Goal: Task Accomplishment & Management: Complete application form

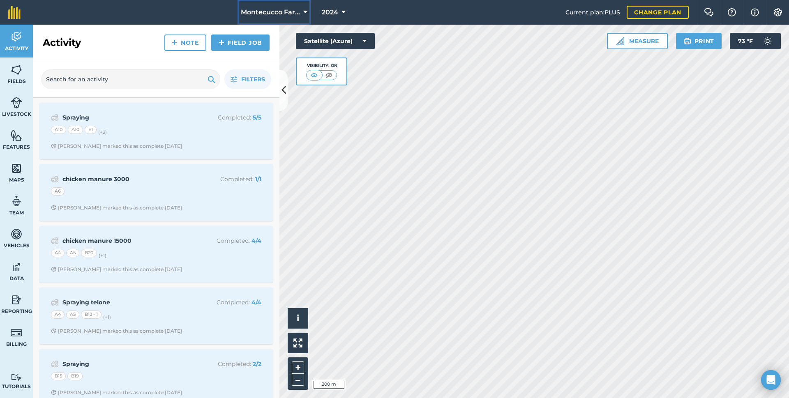
click at [299, 7] on button "Montecucco Farms" at bounding box center [273, 12] width 73 height 25
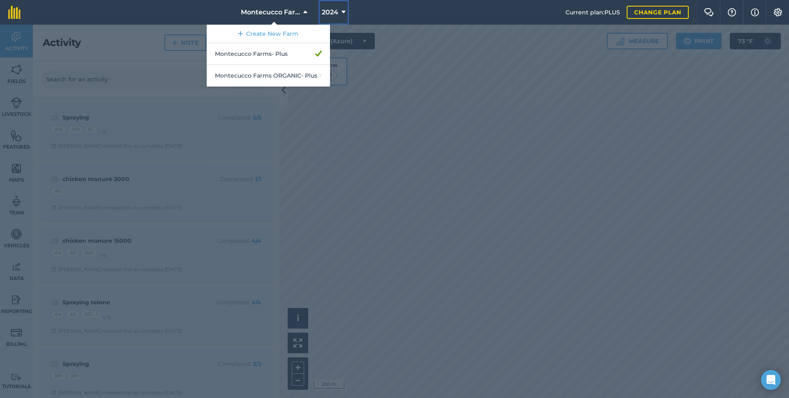
click at [339, 12] on button "2024" at bounding box center [333, 12] width 30 height 25
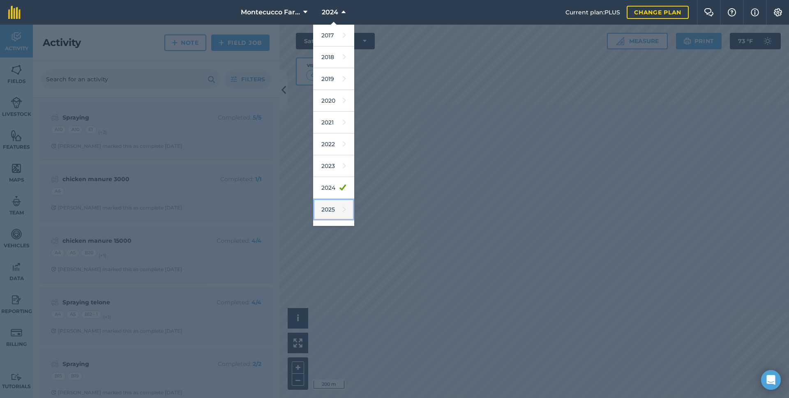
click at [331, 211] on link "2025" at bounding box center [333, 210] width 41 height 22
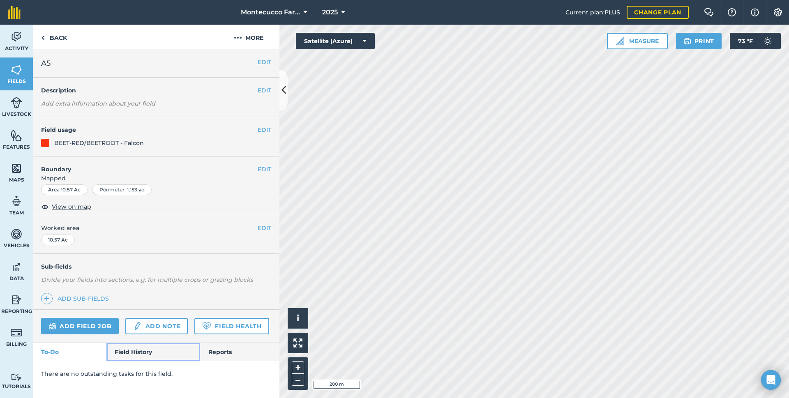
click at [136, 349] on link "Field History" at bounding box center [152, 352] width 93 height 18
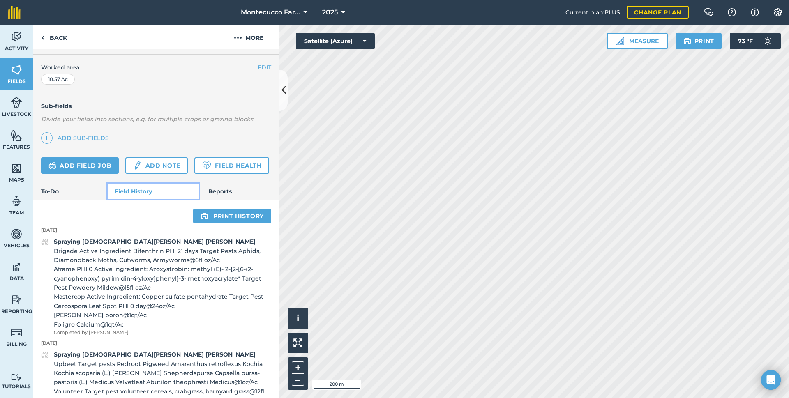
scroll to position [123, 0]
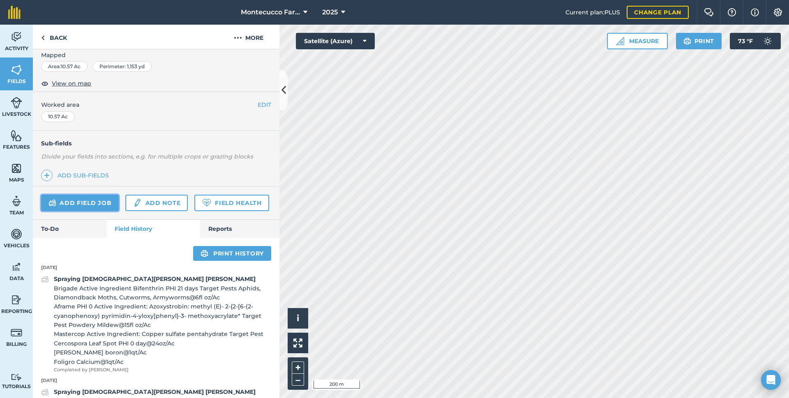
click at [91, 200] on link "Add field job" at bounding box center [80, 203] width 78 height 16
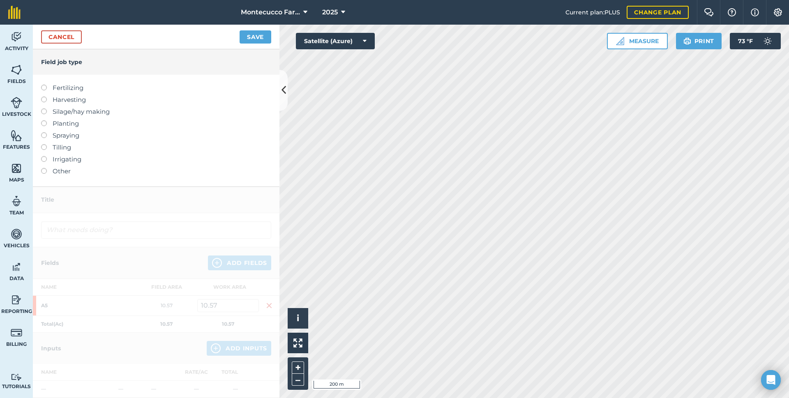
click at [45, 85] on label at bounding box center [46, 85] width 11 height 0
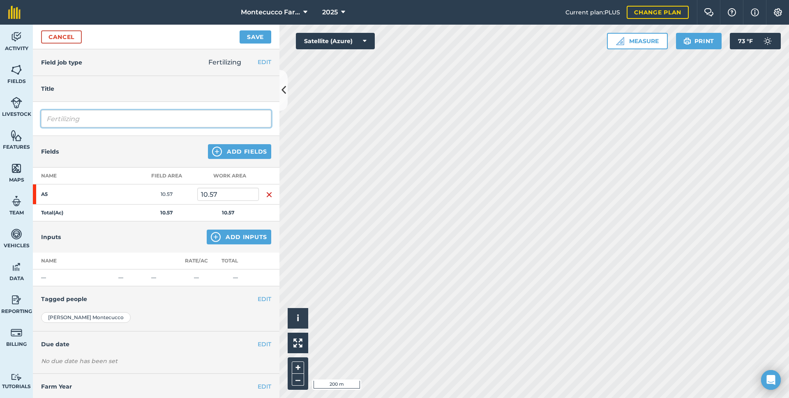
click at [99, 119] on input "Fertilizing" at bounding box center [156, 118] width 230 height 17
type input "Fertilizing [PERSON_NAME]"
click at [237, 236] on button "Add Inputs" at bounding box center [239, 237] width 64 height 15
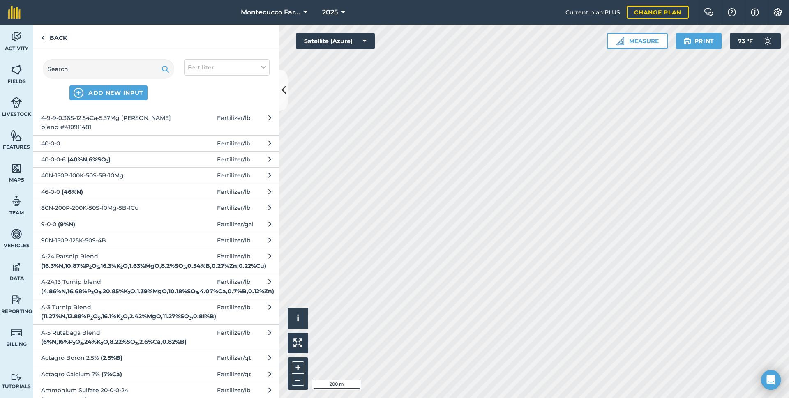
scroll to position [821, 0]
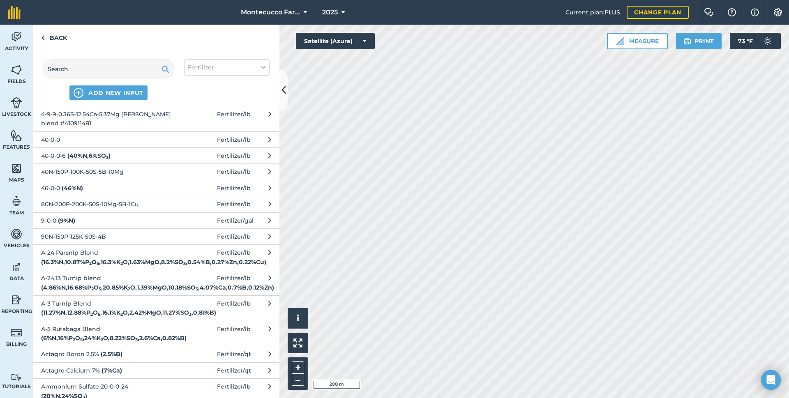
click at [95, 101] on strong "( 33 % N , 12 % SO 3 )" at bounding box center [89, 97] width 43 height 7
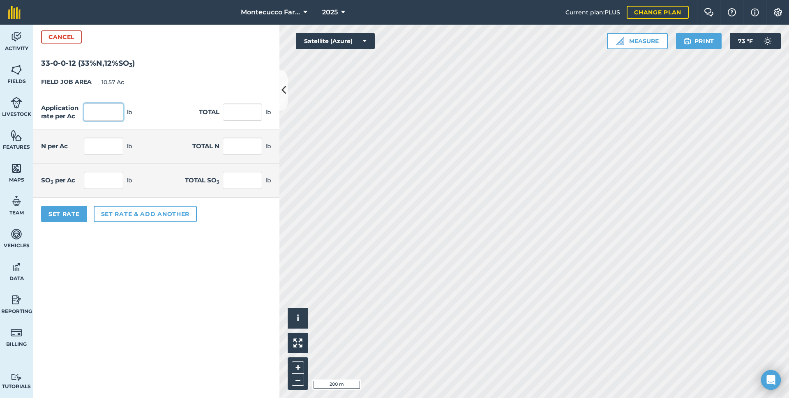
click at [110, 112] on input "text" at bounding box center [103, 111] width 39 height 17
type input "200"
type input "2,114"
type input "66"
type input "697.62"
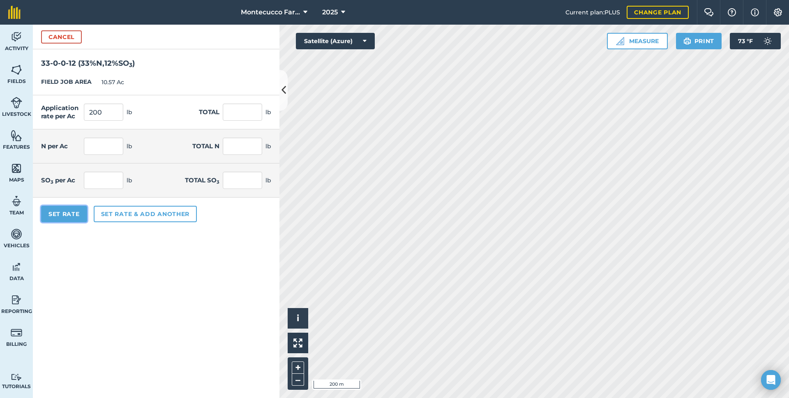
type input "24"
type input "253.68"
click at [61, 212] on button "Set Rate" at bounding box center [64, 214] width 46 height 16
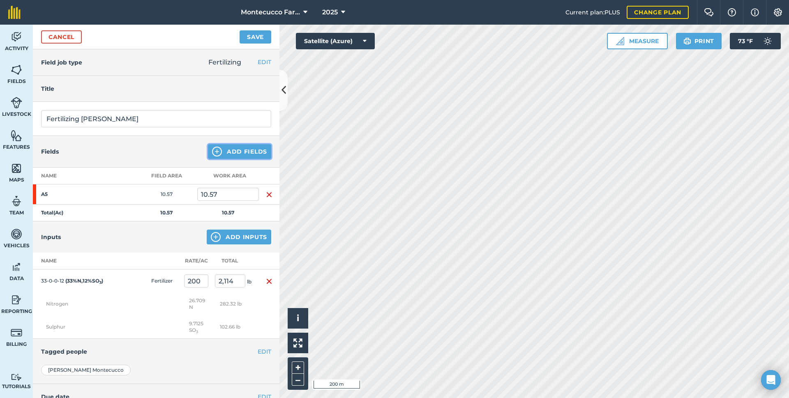
click at [246, 150] on button "Add Fields" at bounding box center [239, 151] width 63 height 15
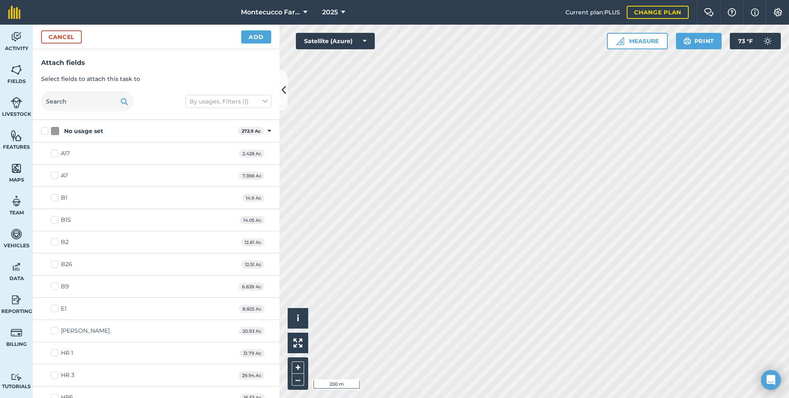
checkbox input "true"
click at [249, 36] on button "Add" at bounding box center [256, 36] width 30 height 13
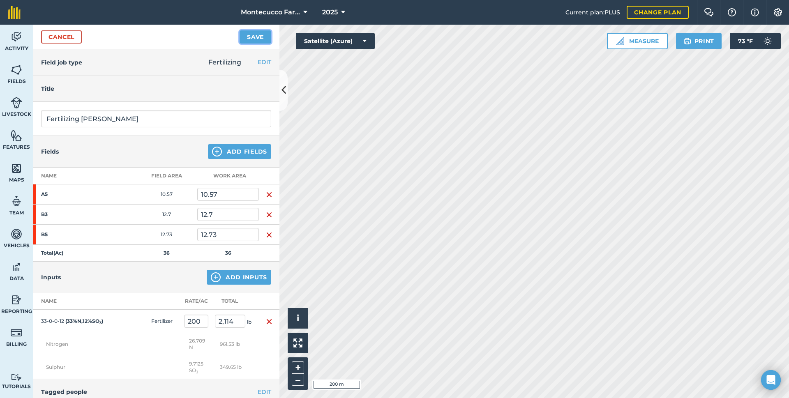
click at [261, 36] on button "Save" at bounding box center [255, 36] width 32 height 13
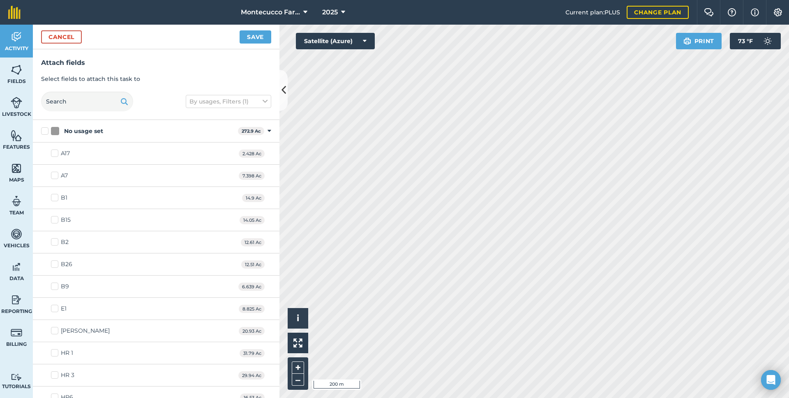
checkbox input "true"
click at [254, 37] on button "Save" at bounding box center [255, 36] width 32 height 13
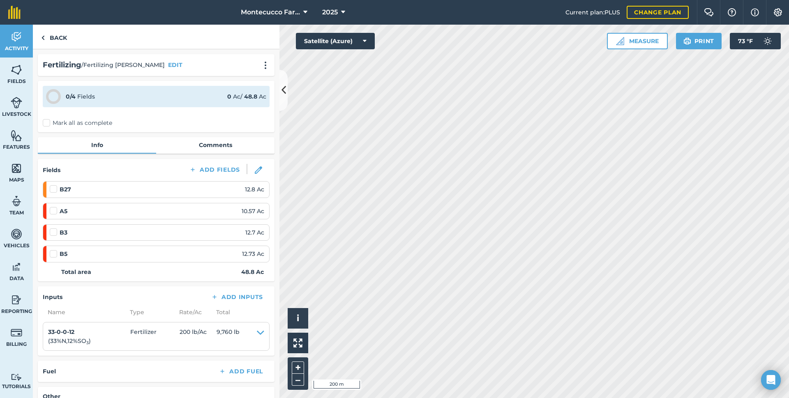
click at [47, 122] on label "Mark all as complete" at bounding box center [77, 123] width 69 height 9
click at [47, 122] on input "Mark all as complete" at bounding box center [45, 121] width 5 height 5
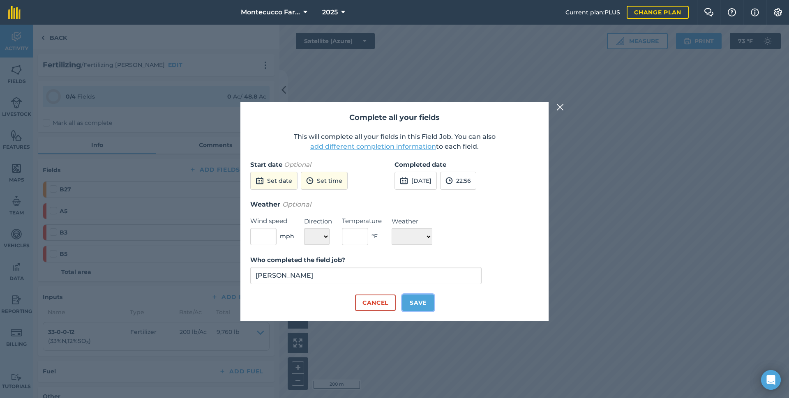
click at [419, 304] on button "Save" at bounding box center [418, 302] width 32 height 16
checkbox input "true"
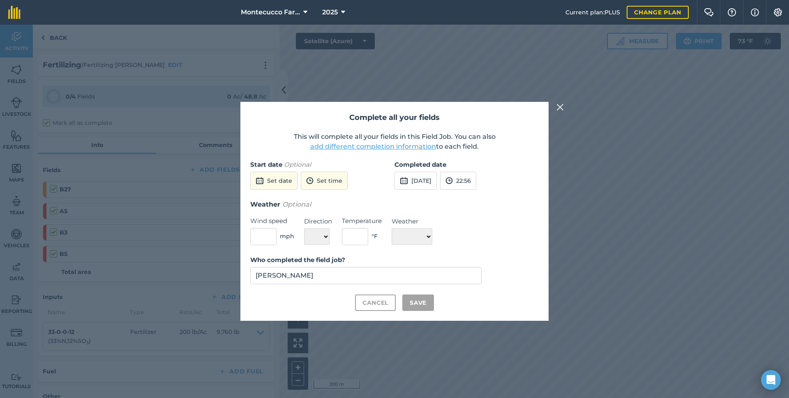
checkbox input "true"
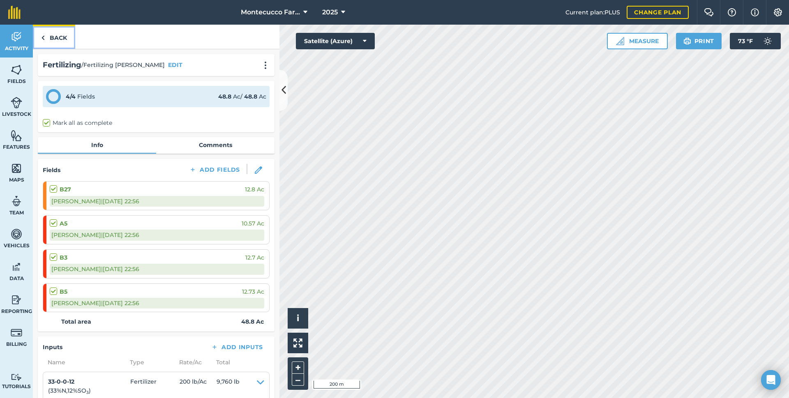
click at [59, 34] on link "Back" at bounding box center [54, 37] width 42 height 24
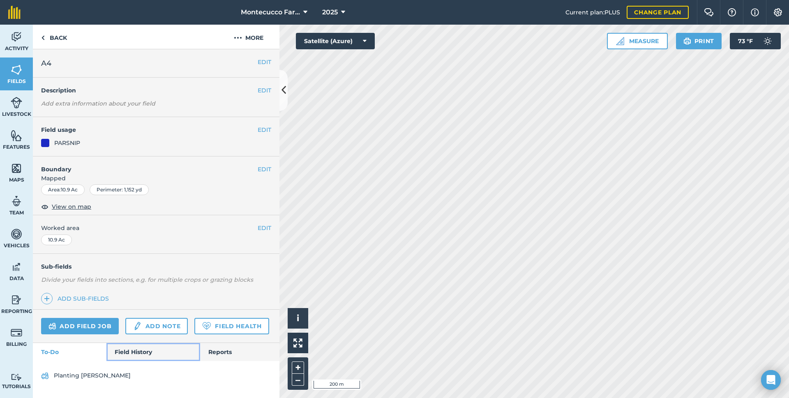
click at [146, 355] on link "Field History" at bounding box center [152, 352] width 93 height 18
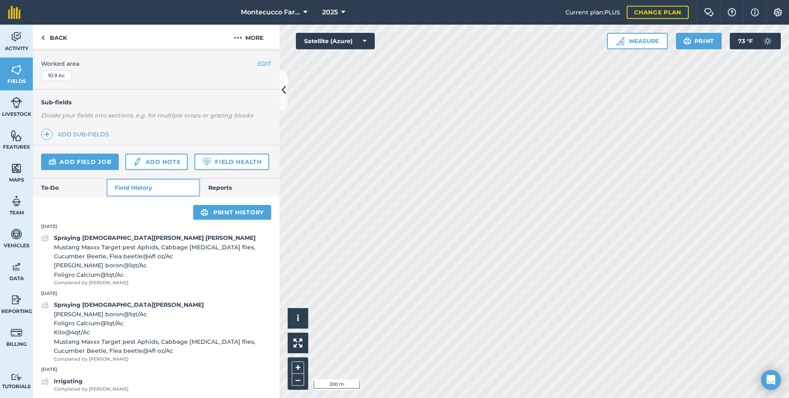
scroll to position [123, 0]
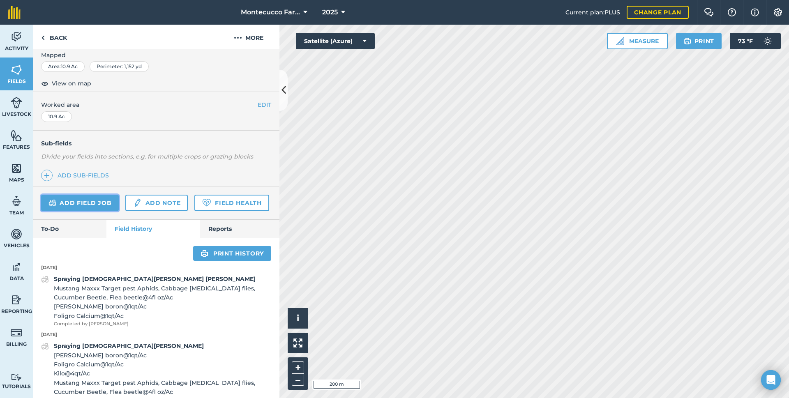
click at [79, 201] on link "Add field job" at bounding box center [80, 203] width 78 height 16
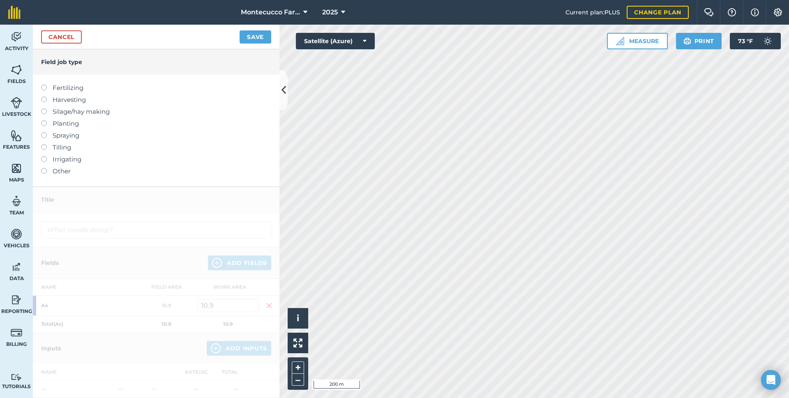
click at [42, 85] on label at bounding box center [46, 85] width 11 height 0
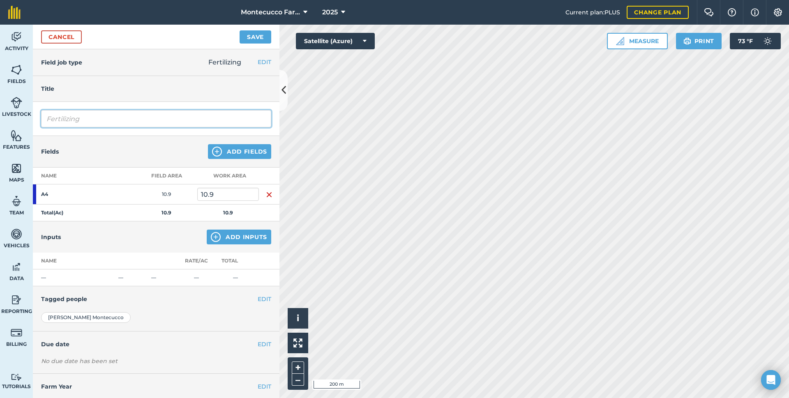
click at [96, 119] on input "Fertilizing" at bounding box center [156, 118] width 230 height 17
type input "Fertilizing [PERSON_NAME]"
click at [233, 238] on button "Add Inputs" at bounding box center [239, 237] width 64 height 15
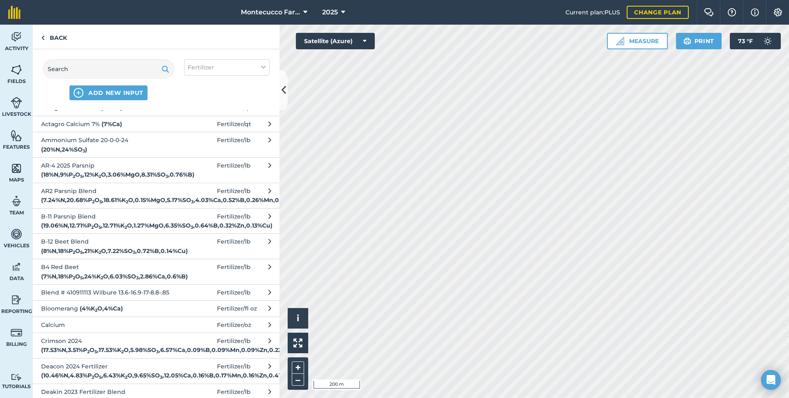
scroll to position [1109, 0]
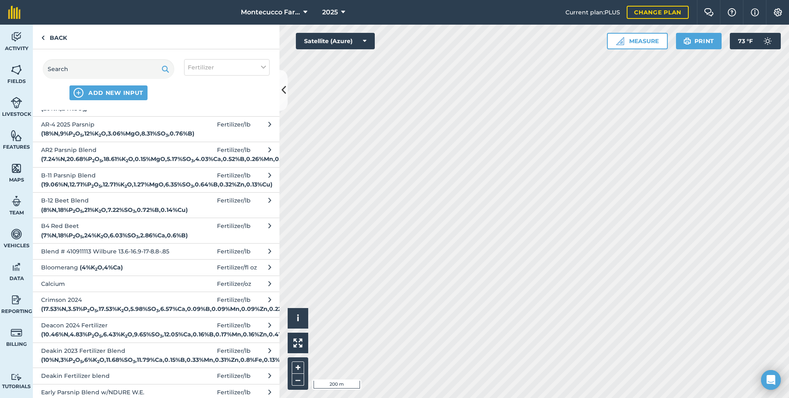
click at [87, 112] on strong "( 20 % N , 24 % SO 3 )" at bounding box center [64, 108] width 46 height 7
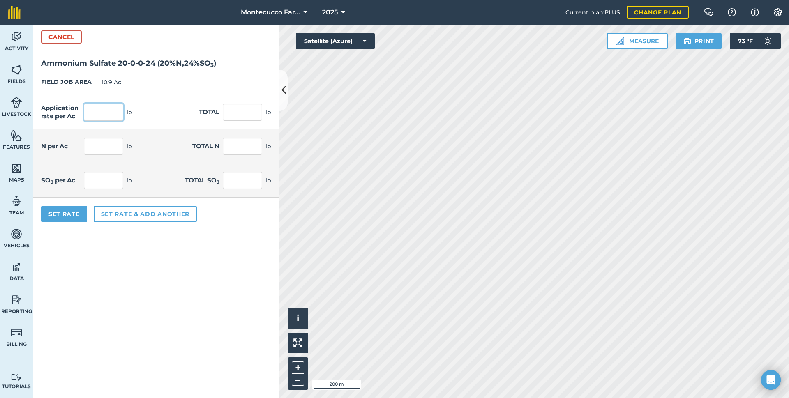
click at [101, 112] on input "text" at bounding box center [103, 111] width 39 height 17
type input "200"
click at [76, 216] on button "Set Rate" at bounding box center [64, 214] width 46 height 16
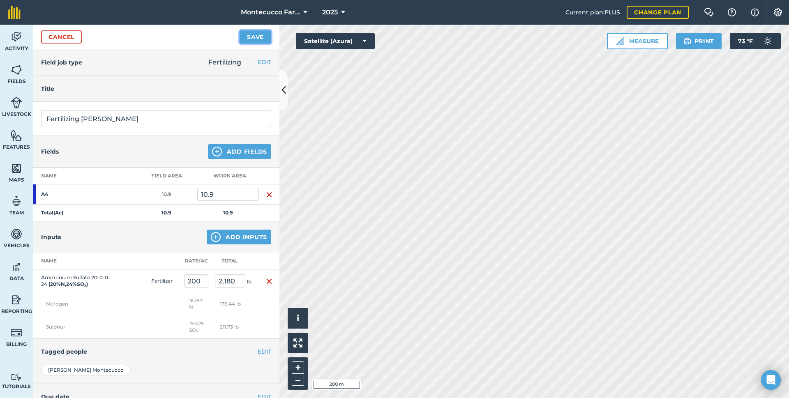
click at [262, 36] on button "Save" at bounding box center [255, 36] width 32 height 13
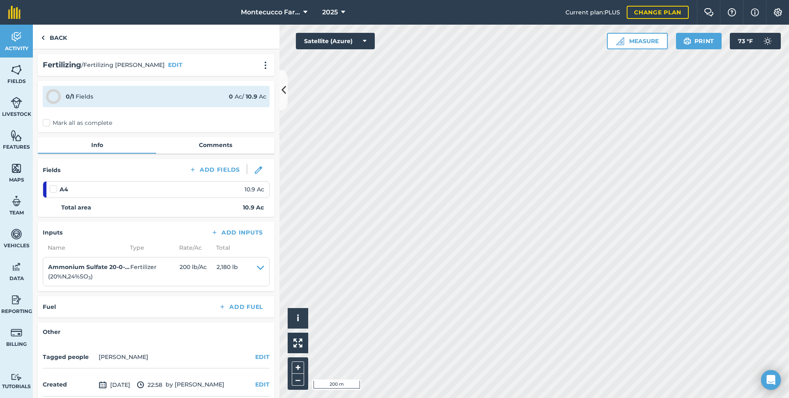
click at [46, 124] on label "Mark all as complete" at bounding box center [77, 123] width 69 height 9
click at [46, 124] on input "Mark all as complete" at bounding box center [45, 121] width 5 height 5
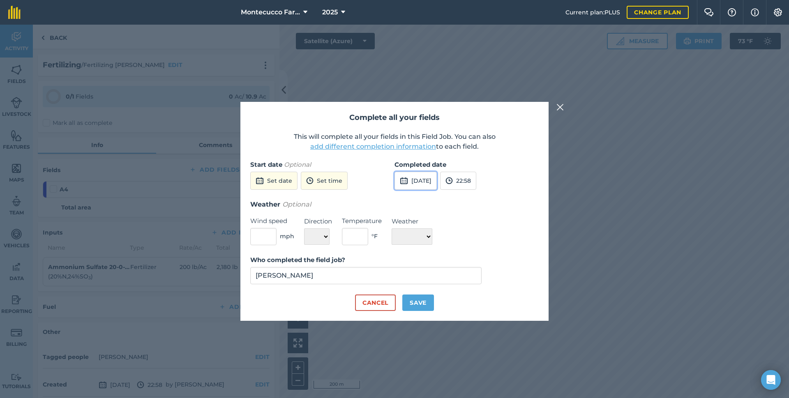
click at [437, 180] on button "[DATE]" at bounding box center [415, 181] width 42 height 18
click at [404, 225] on abbr "1" at bounding box center [404, 225] width 2 height 5
click at [418, 301] on button "Save" at bounding box center [418, 302] width 32 height 16
checkbox input "true"
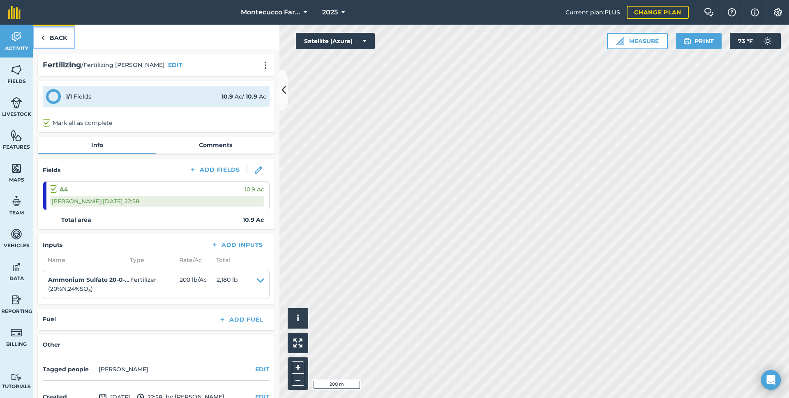
click at [54, 36] on link "Back" at bounding box center [54, 37] width 42 height 24
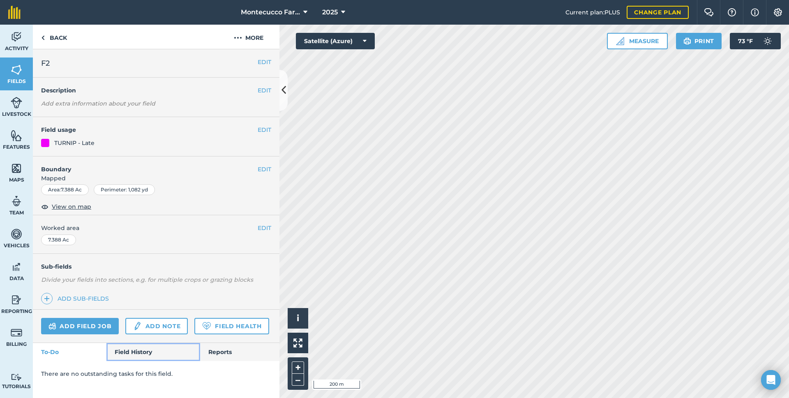
click at [143, 353] on link "Field History" at bounding box center [152, 352] width 93 height 18
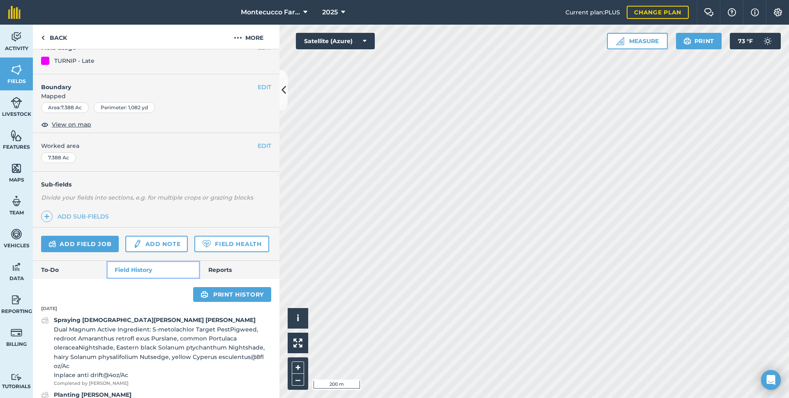
scroll to position [41, 0]
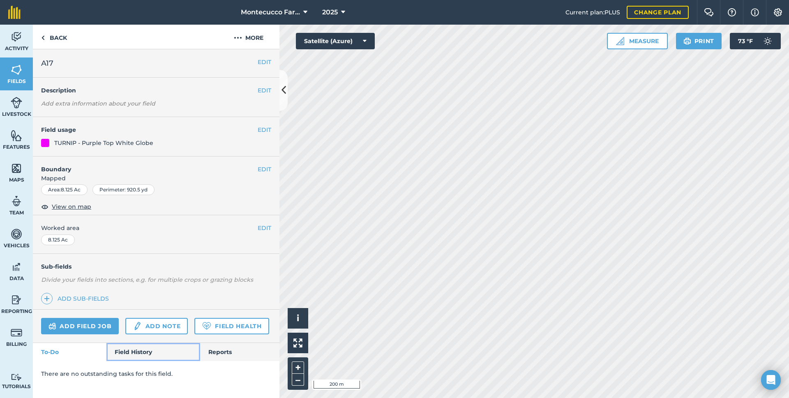
click at [136, 354] on link "Field History" at bounding box center [152, 352] width 93 height 18
click at [115, 349] on link "Field History" at bounding box center [152, 352] width 93 height 18
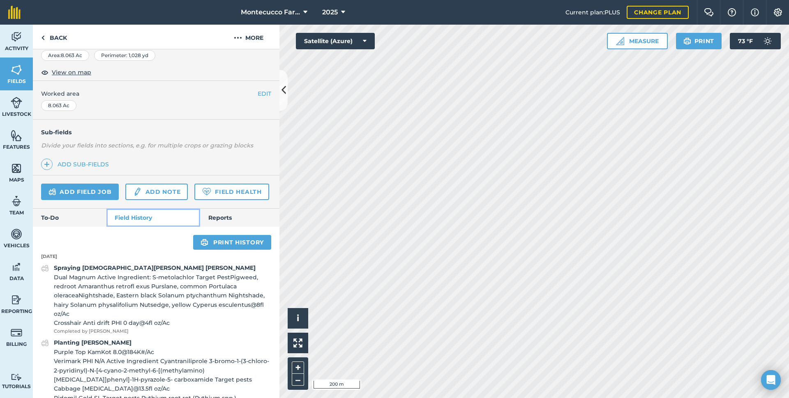
scroll to position [164, 0]
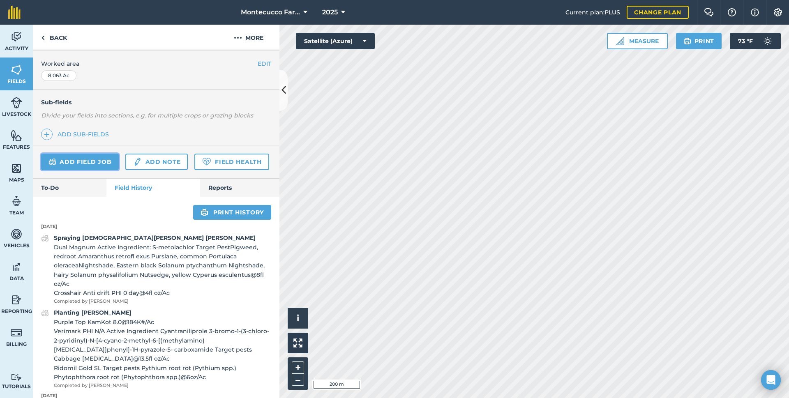
click at [74, 161] on link "Add field job" at bounding box center [80, 162] width 78 height 16
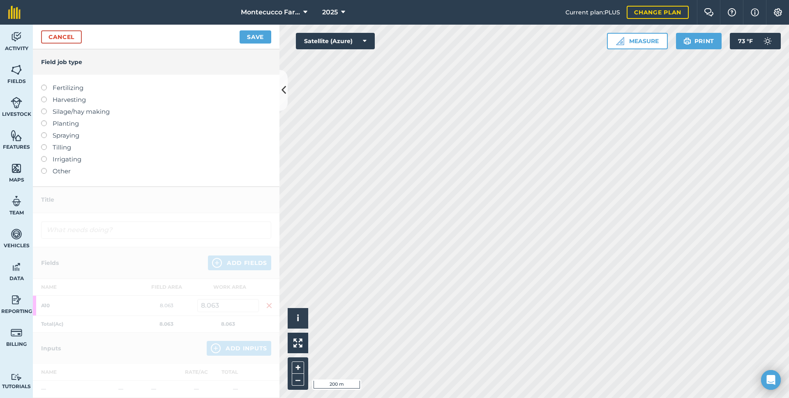
click at [44, 132] on label at bounding box center [46, 132] width 11 height 0
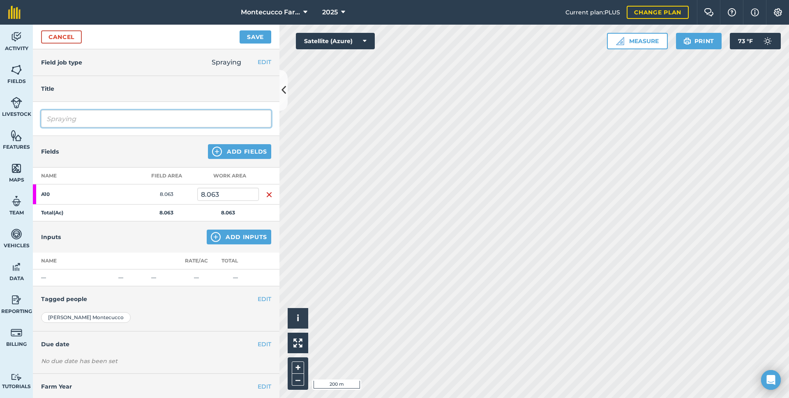
click at [93, 120] on input "Spraying" at bounding box center [156, 118] width 230 height 17
type input "Spraying [DEMOGRAPHIC_DATA][PERSON_NAME] [PERSON_NAME]"
click at [243, 152] on button "Add Fields" at bounding box center [239, 151] width 63 height 15
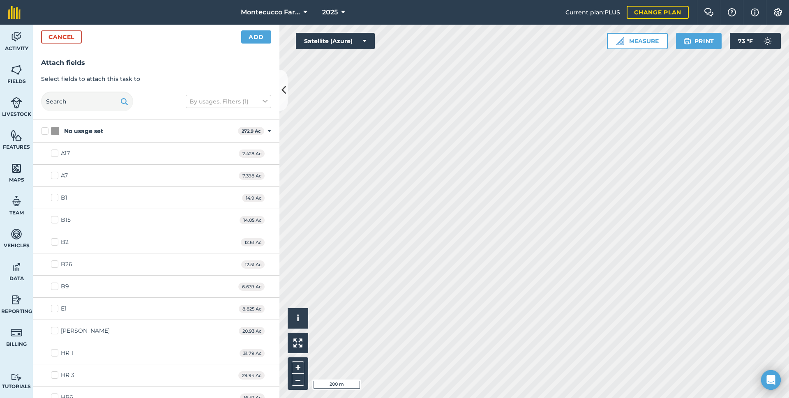
checkbox input "true"
click at [255, 37] on button "Add" at bounding box center [256, 36] width 30 height 13
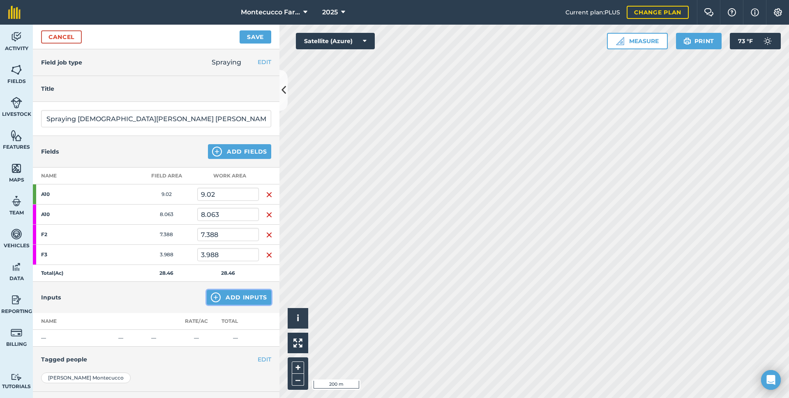
click at [238, 298] on button "Add Inputs" at bounding box center [239, 297] width 64 height 15
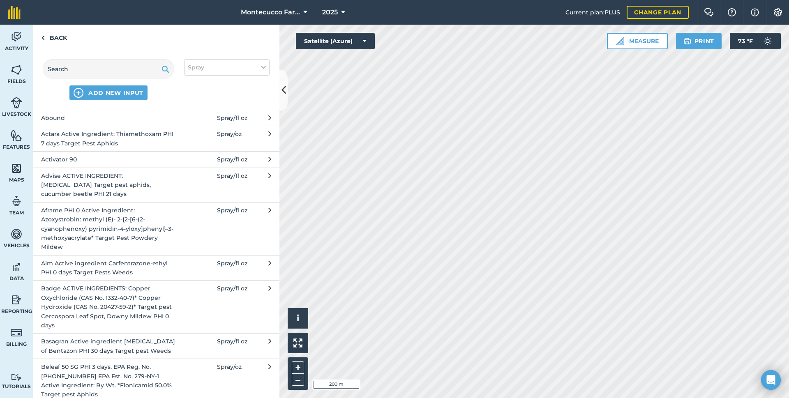
scroll to position [82, 0]
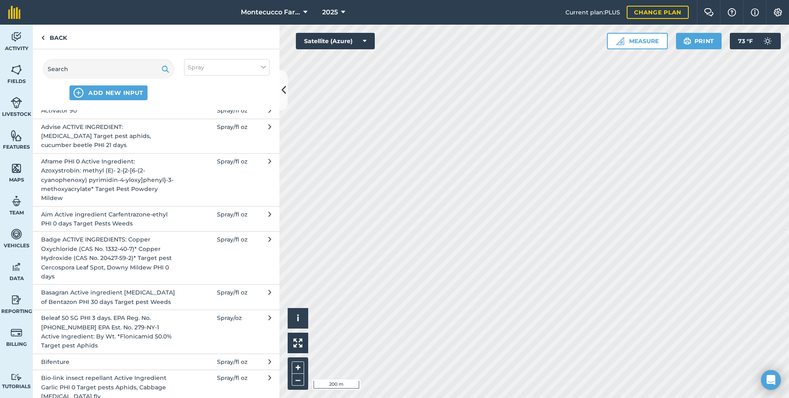
click at [95, 361] on span "Bifenture" at bounding box center [108, 361] width 134 height 9
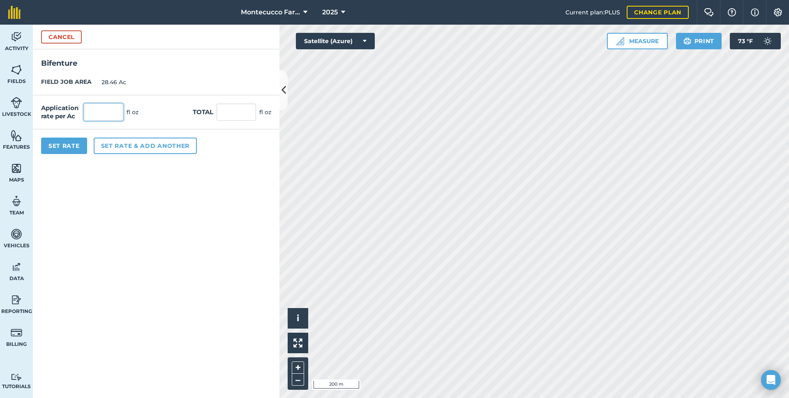
click at [107, 107] on input "text" at bounding box center [103, 111] width 39 height 17
type input "6"
type input "170.76"
click at [117, 146] on button "Set rate & add another" at bounding box center [145, 146] width 103 height 16
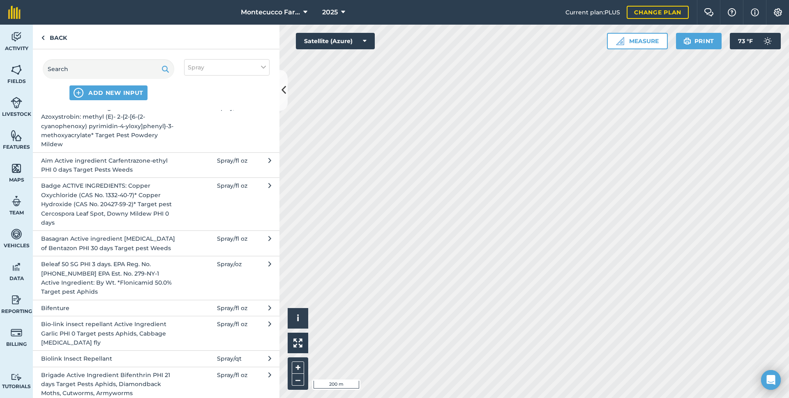
scroll to position [164, 0]
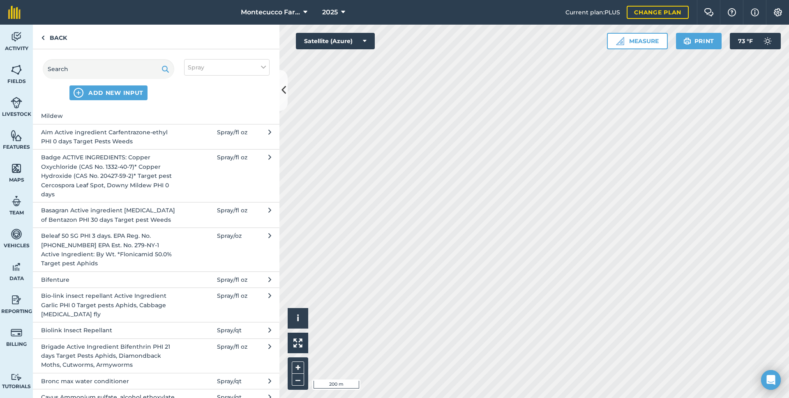
click at [110, 303] on span "Bio-link insect repellant Active Ingredient Garlic PHI 0 Target pests Aphids, C…" at bounding box center [108, 305] width 134 height 28
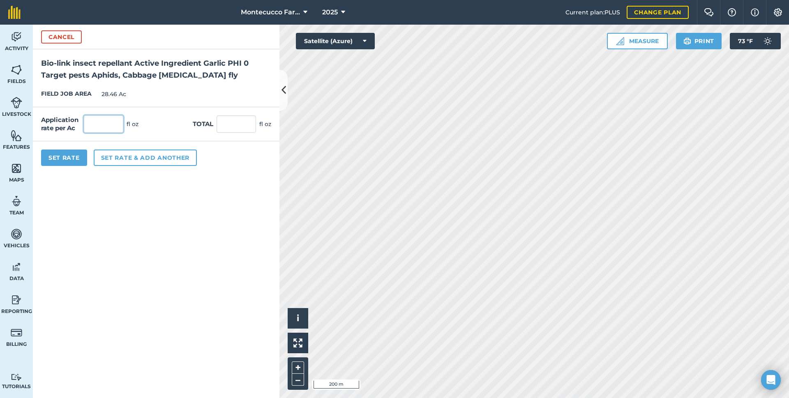
click at [91, 123] on input "text" at bounding box center [103, 123] width 39 height 17
type input "32"
type input "910.72"
click at [124, 156] on button "Set rate & add another" at bounding box center [145, 157] width 103 height 16
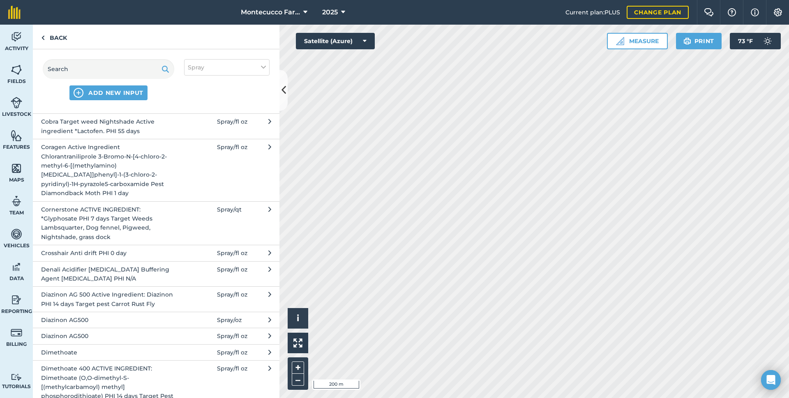
scroll to position [493, 0]
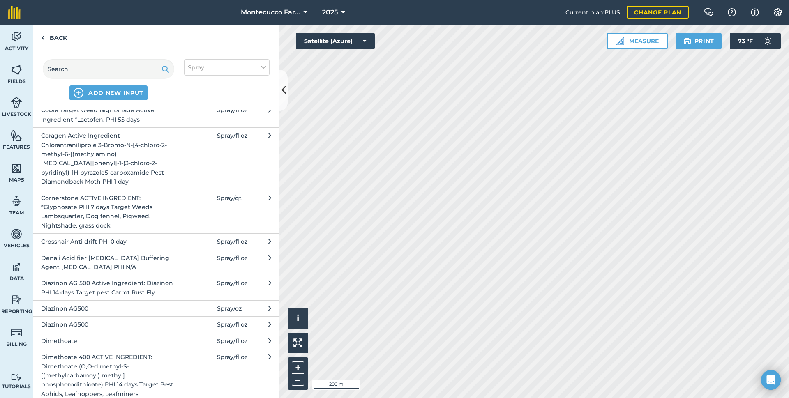
click at [136, 269] on span "Denali Acidifier [MEDICAL_DATA] Buffering Agent [MEDICAL_DATA] PHI N/A" at bounding box center [108, 262] width 134 height 18
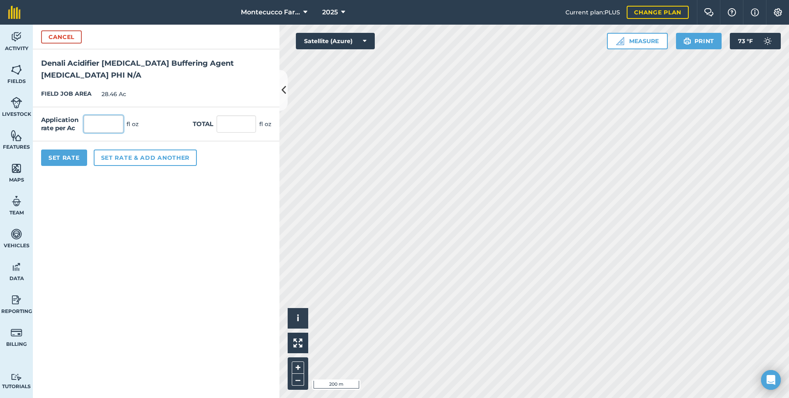
click at [113, 126] on input "text" at bounding box center [103, 123] width 39 height 17
type input "4"
type input "113.84"
click at [61, 159] on button "Set Rate" at bounding box center [64, 157] width 46 height 16
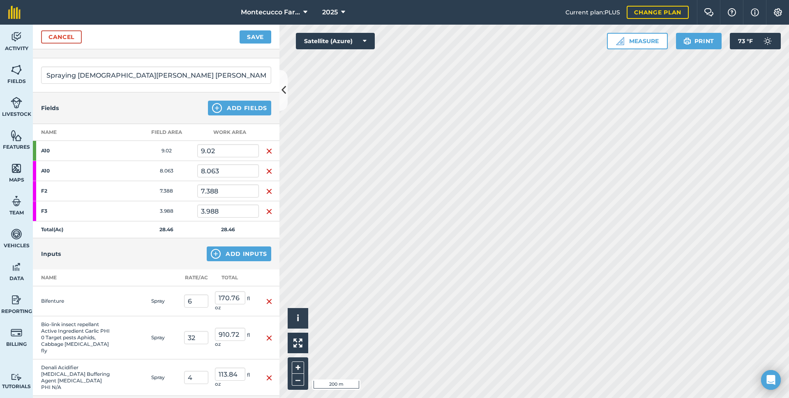
scroll to position [159, 0]
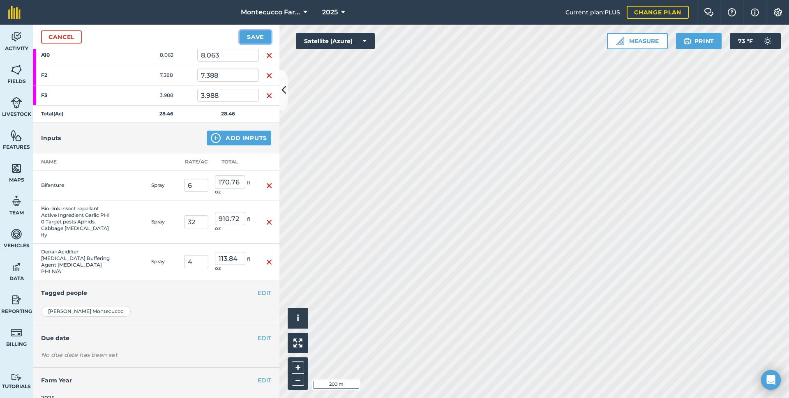
click at [254, 35] on button "Save" at bounding box center [255, 36] width 32 height 13
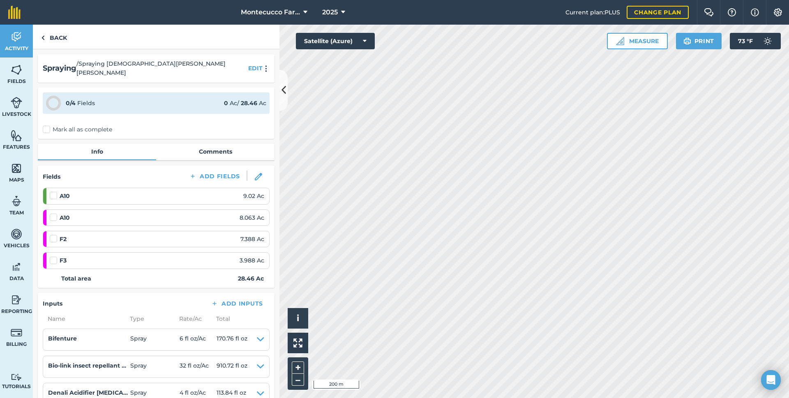
click at [46, 125] on label "Mark all as complete" at bounding box center [77, 129] width 69 height 9
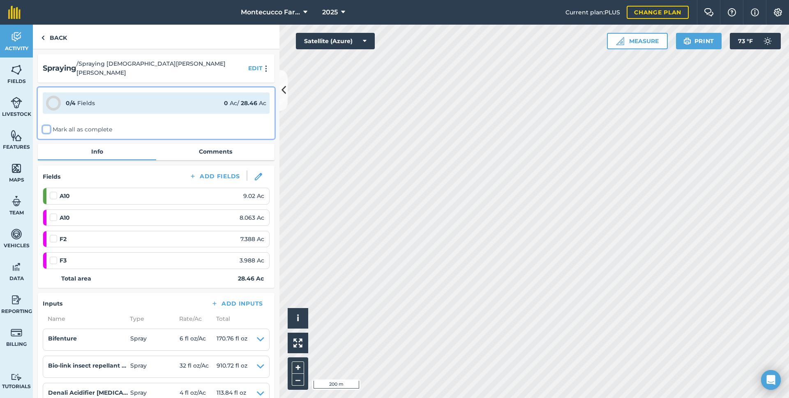
click at [46, 125] on input "Mark all as complete" at bounding box center [45, 127] width 5 height 5
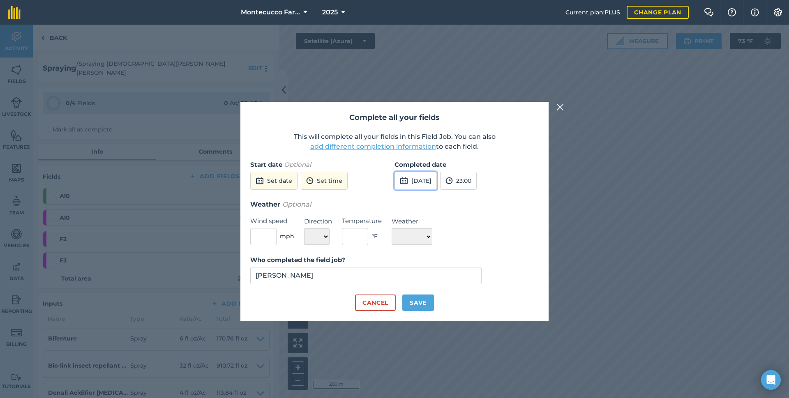
click at [422, 179] on button "[DATE]" at bounding box center [415, 181] width 42 height 18
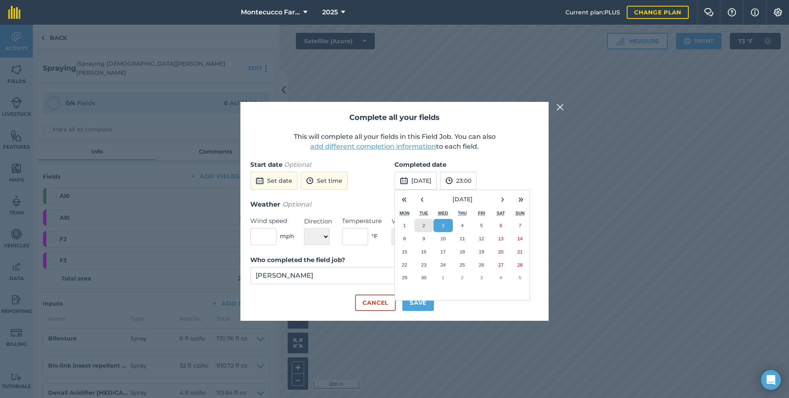
click at [425, 225] on button "2" at bounding box center [423, 225] width 19 height 13
click at [419, 304] on button "Save" at bounding box center [418, 302] width 32 height 16
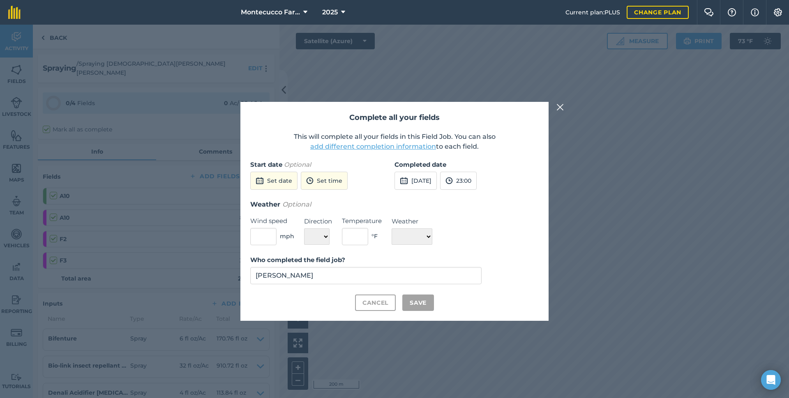
checkbox input "true"
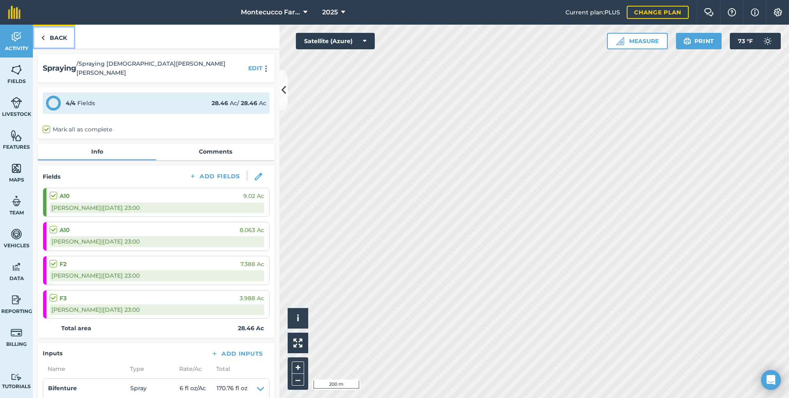
click at [56, 32] on link "Back" at bounding box center [54, 37] width 42 height 24
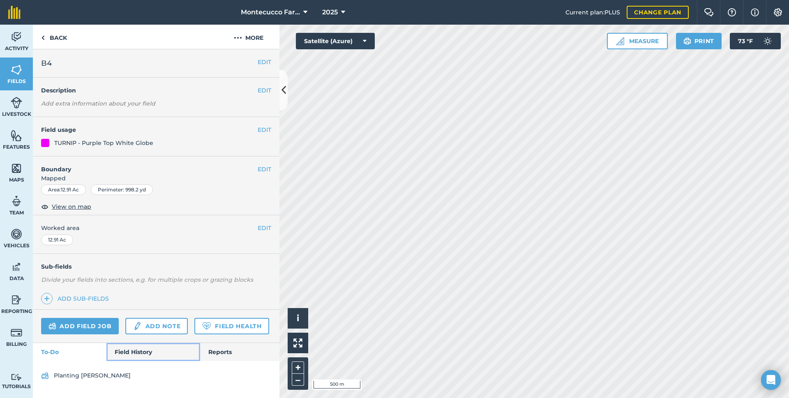
click at [131, 346] on link "Field History" at bounding box center [152, 352] width 93 height 18
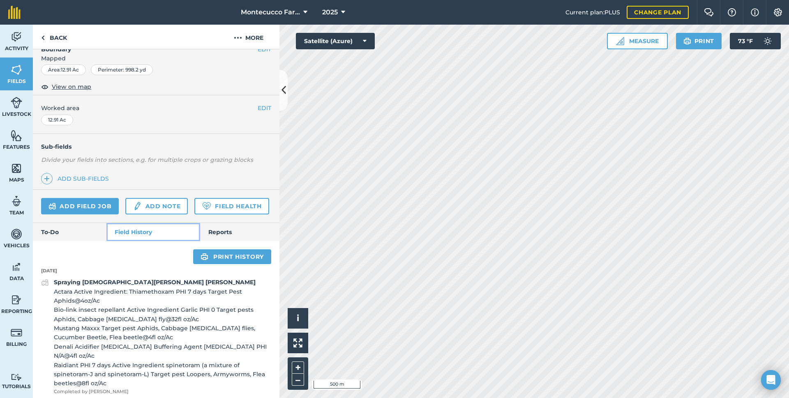
scroll to position [123, 0]
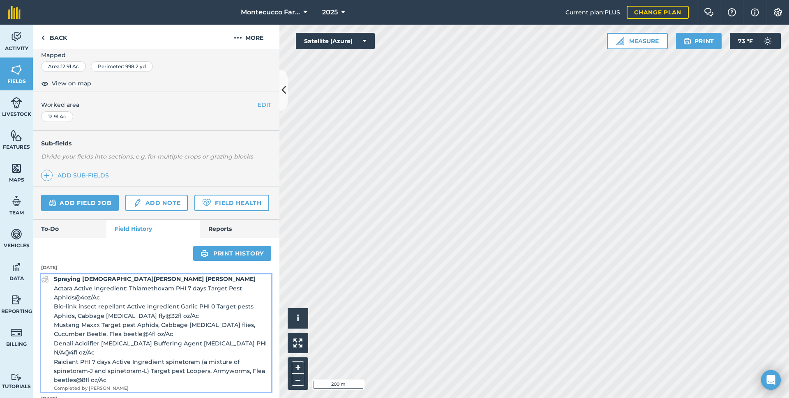
click at [152, 339] on span "Mustang Maxxx Target pest Aphids, Cabbage [MEDICAL_DATA] flies, Cucumber Beetle…" at bounding box center [162, 329] width 217 height 18
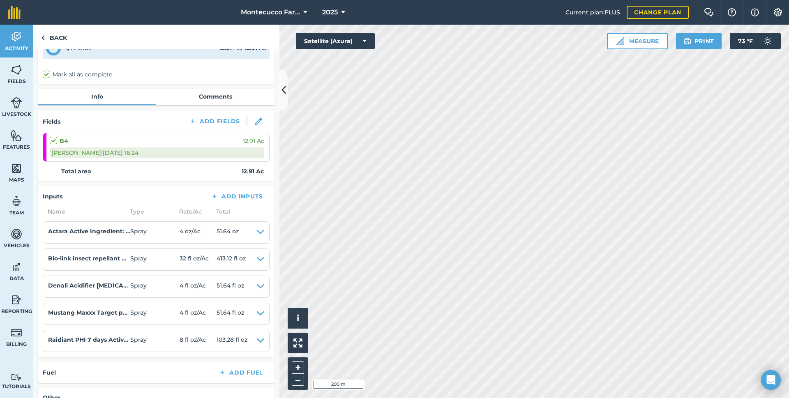
scroll to position [41, 0]
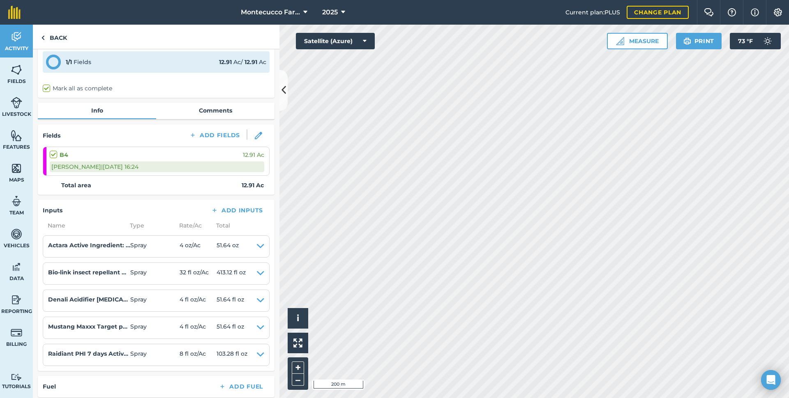
click at [52, 150] on label at bounding box center [55, 150] width 10 height 0
click at [52, 150] on input "checkbox" at bounding box center [52, 152] width 5 height 5
checkbox input "true"
checkbox input "false"
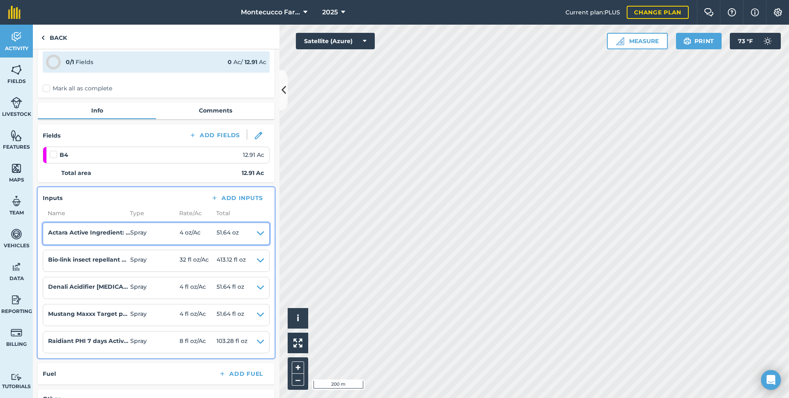
click at [257, 228] on icon at bounding box center [260, 233] width 7 height 11
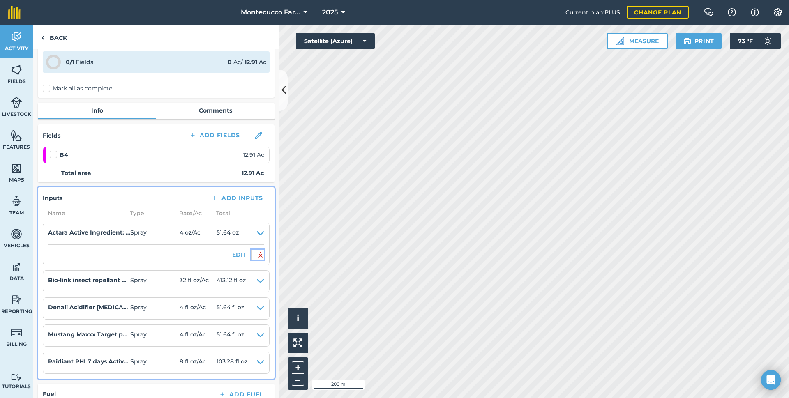
click at [257, 250] on img at bounding box center [260, 255] width 7 height 10
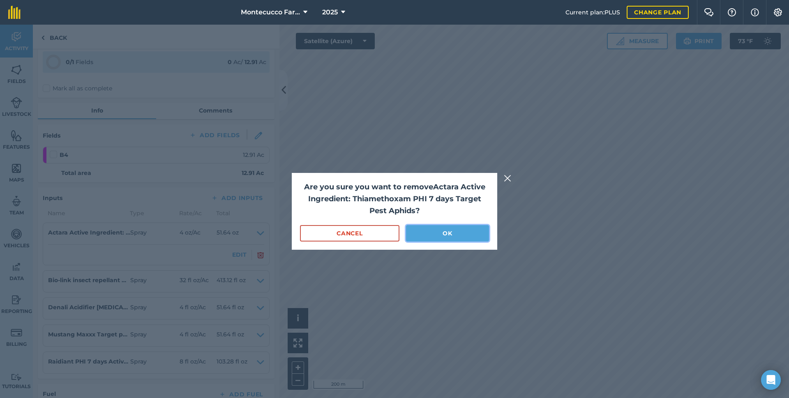
click at [437, 229] on button "OK" at bounding box center [447, 233] width 83 height 16
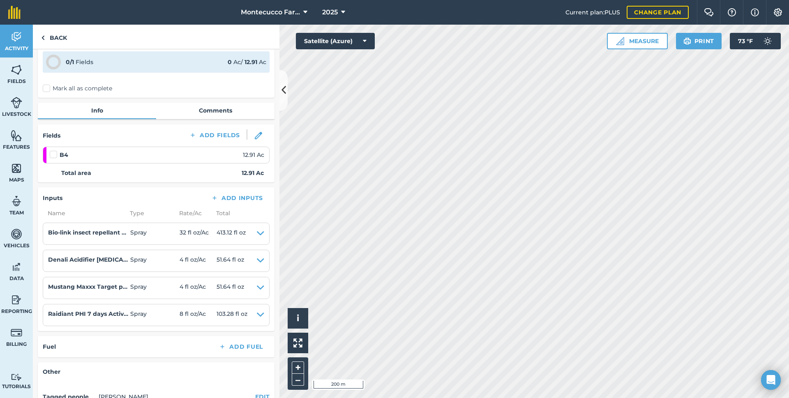
click at [46, 84] on label "Mark all as complete" at bounding box center [77, 88] width 69 height 9
click at [46, 125] on input "Mark all as complete" at bounding box center [45, 127] width 5 height 5
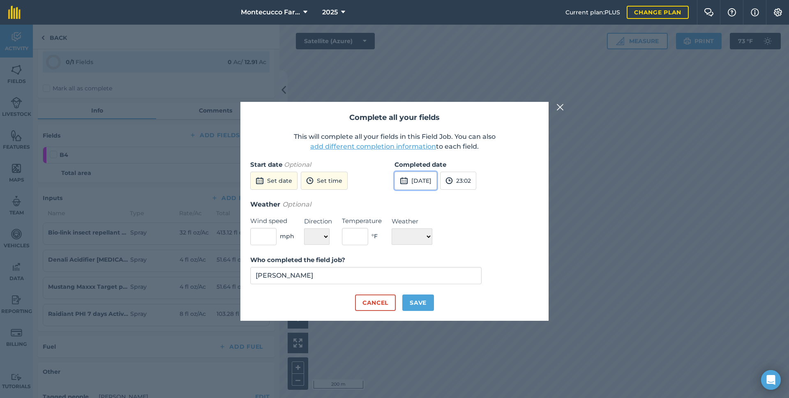
click at [419, 179] on button "[DATE]" at bounding box center [415, 181] width 42 height 18
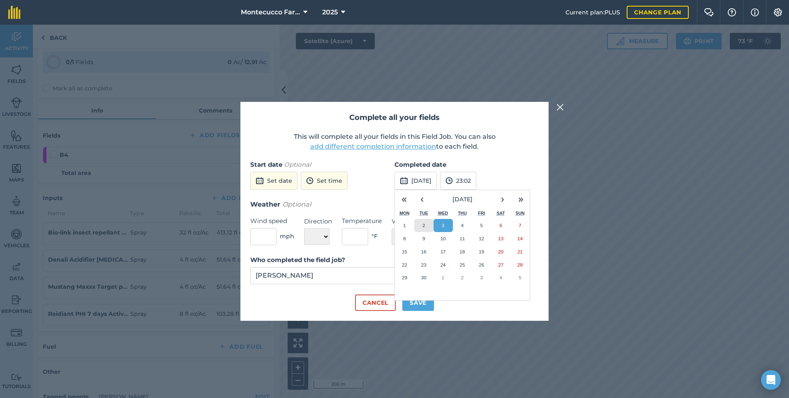
click at [420, 225] on button "2" at bounding box center [423, 225] width 19 height 13
click at [421, 300] on button "Save" at bounding box center [418, 302] width 32 height 16
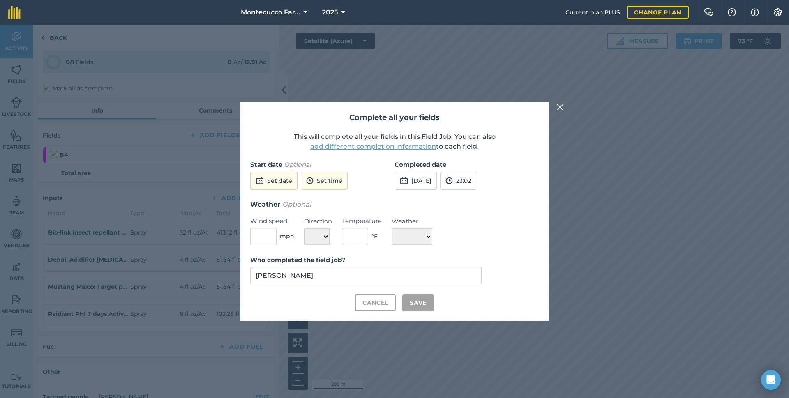
checkbox input "true"
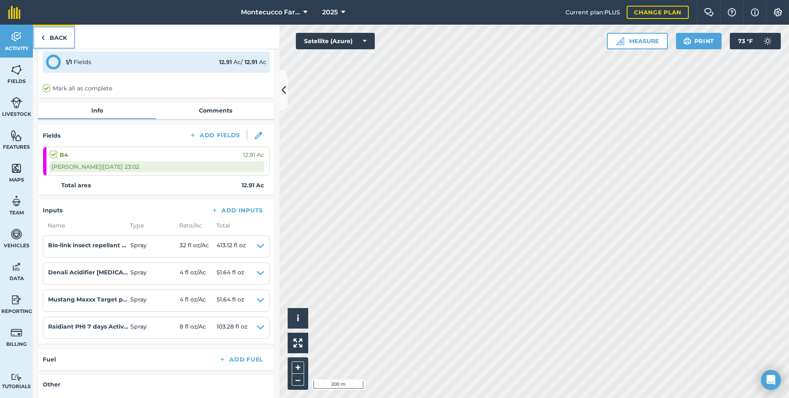
click at [48, 31] on link "Back" at bounding box center [54, 37] width 42 height 24
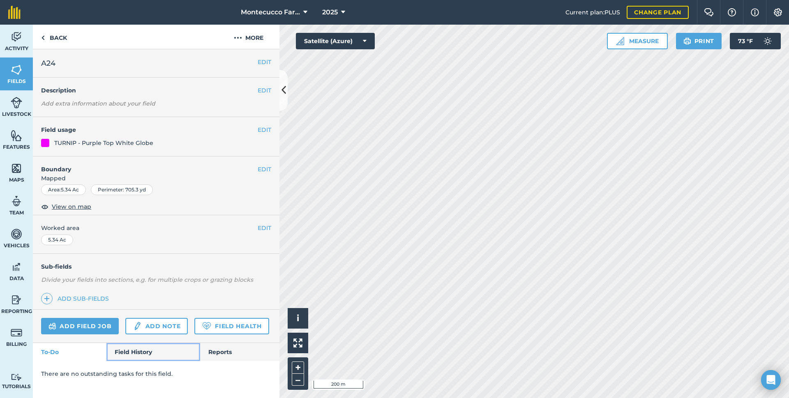
click at [129, 352] on link "Field History" at bounding box center [152, 352] width 93 height 18
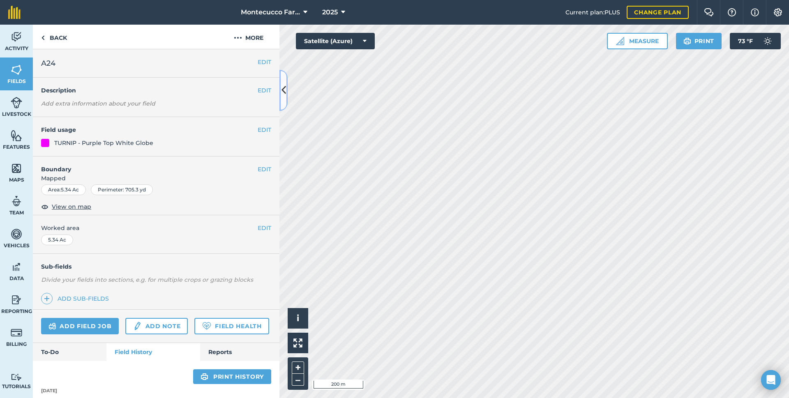
click at [283, 87] on icon at bounding box center [283, 90] width 5 height 14
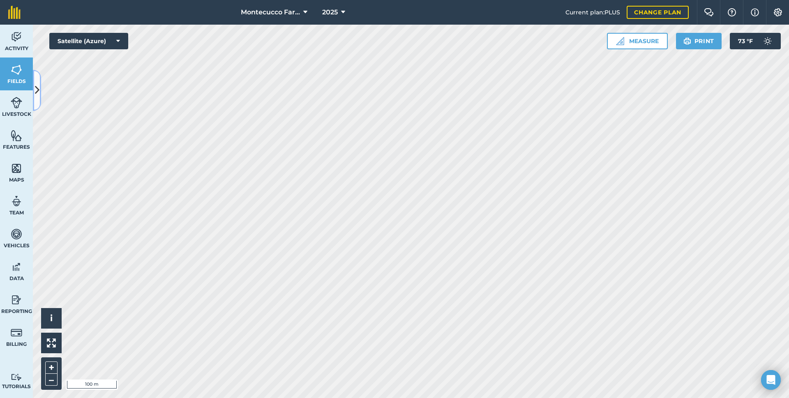
click at [35, 88] on icon at bounding box center [37, 90] width 5 height 14
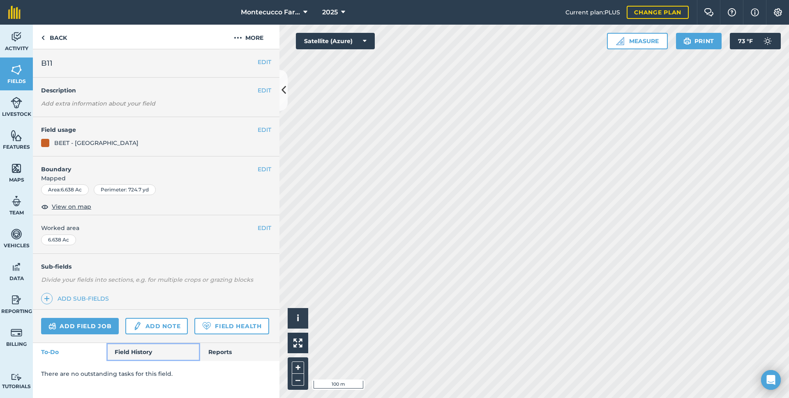
click at [125, 354] on link "Field History" at bounding box center [152, 352] width 93 height 18
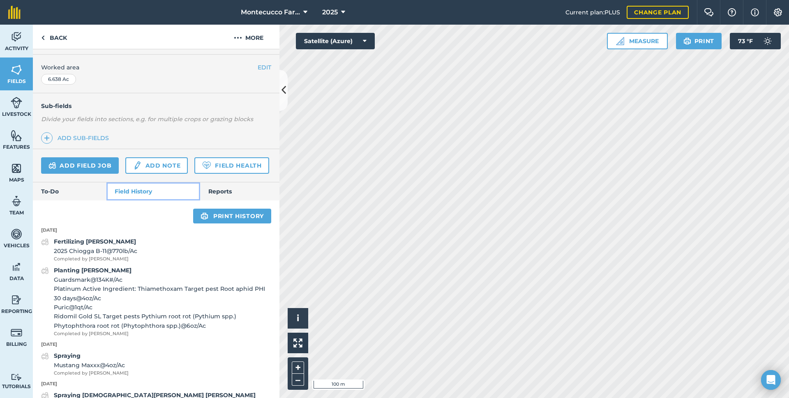
scroll to position [164, 0]
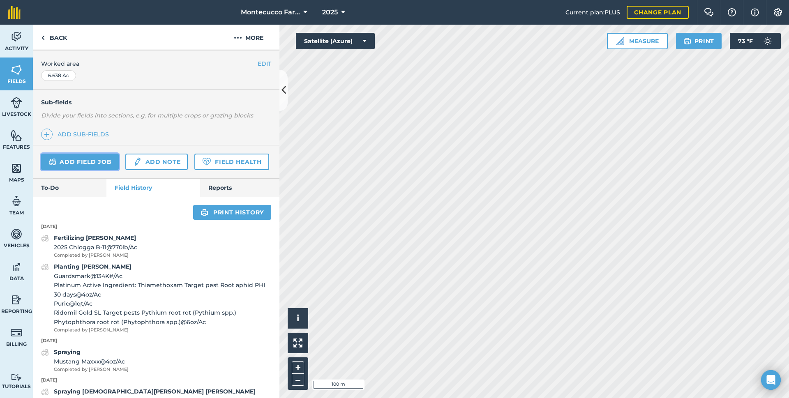
click at [92, 162] on link "Add field job" at bounding box center [80, 162] width 78 height 16
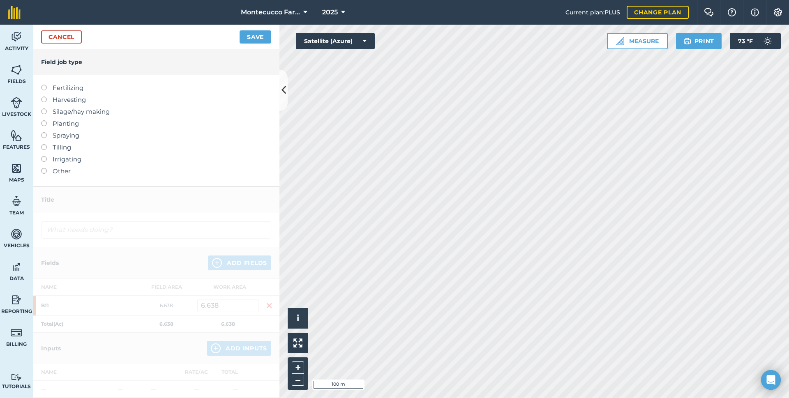
click at [43, 132] on label at bounding box center [46, 132] width 11 height 0
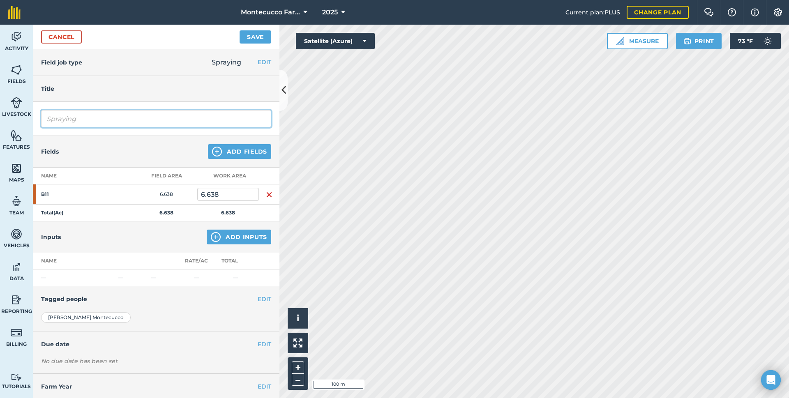
click at [85, 122] on input "Spraying" at bounding box center [156, 118] width 230 height 17
type input "Spraying [DEMOGRAPHIC_DATA][PERSON_NAME] [PERSON_NAME]"
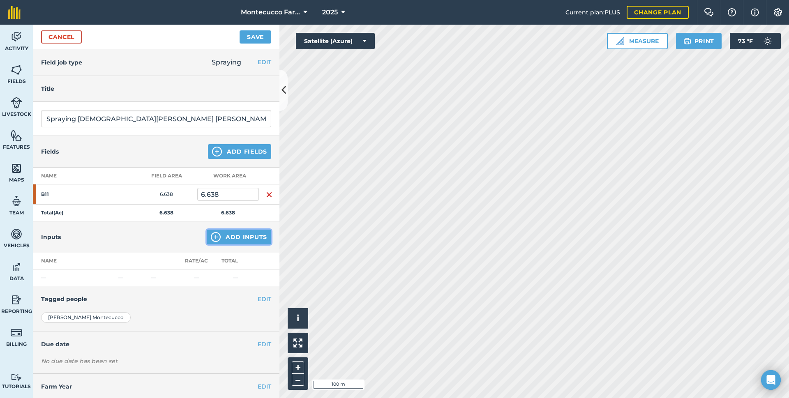
click at [239, 239] on button "Add Inputs" at bounding box center [239, 237] width 64 height 15
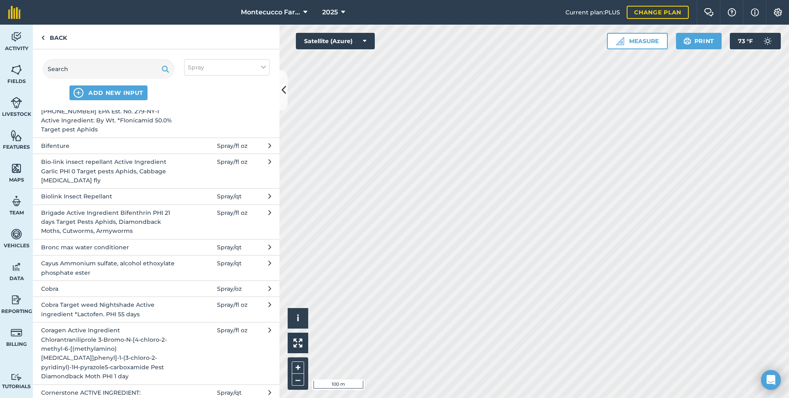
scroll to position [287, 0]
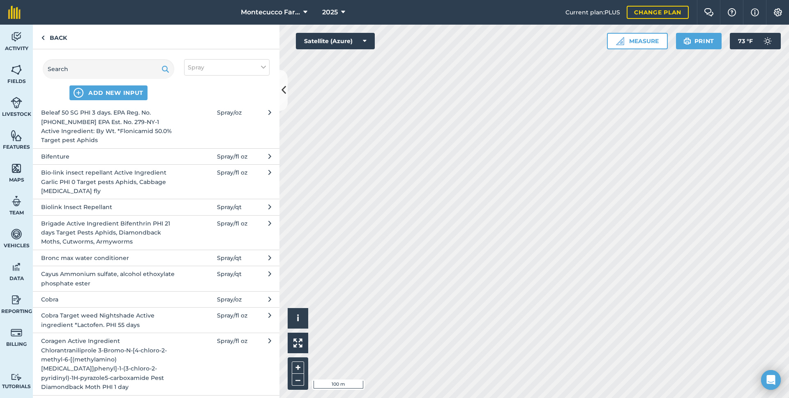
click at [114, 158] on span "Bifenture" at bounding box center [108, 156] width 134 height 9
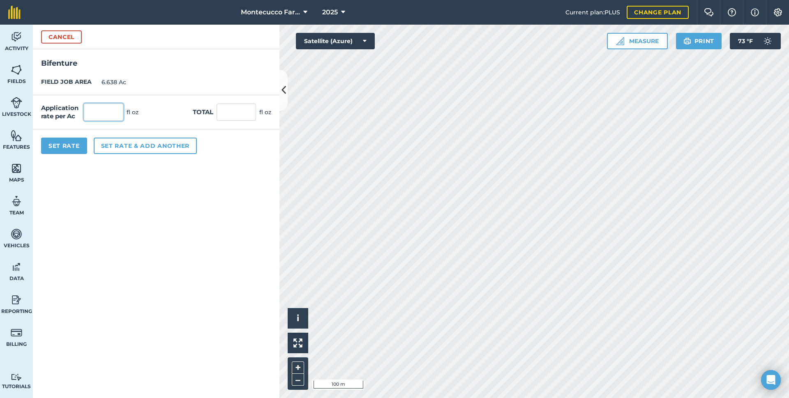
click at [88, 106] on input "text" at bounding box center [103, 111] width 39 height 17
type input "6"
type input "39.828"
click at [126, 146] on button "Set rate & add another" at bounding box center [145, 146] width 103 height 16
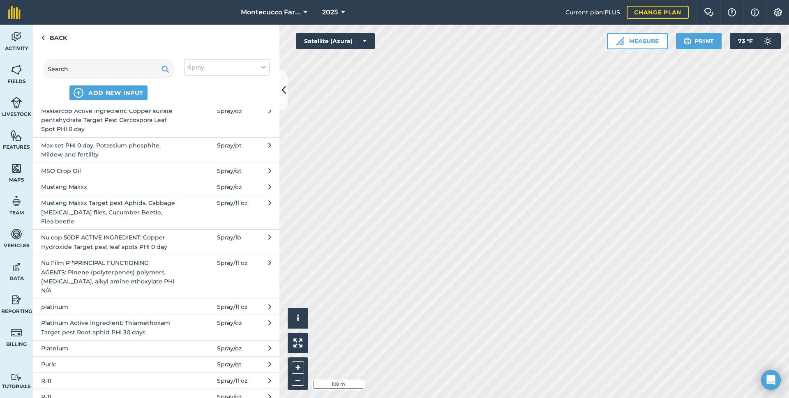
scroll to position [1355, 0]
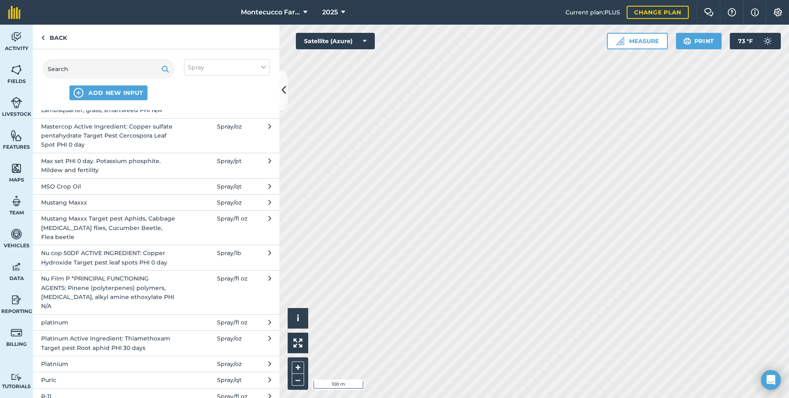
click at [126, 149] on span "Mastercop Active Ingredient: Copper sulfate pentahydrate Target Pest Cercospora…" at bounding box center [108, 136] width 134 height 28
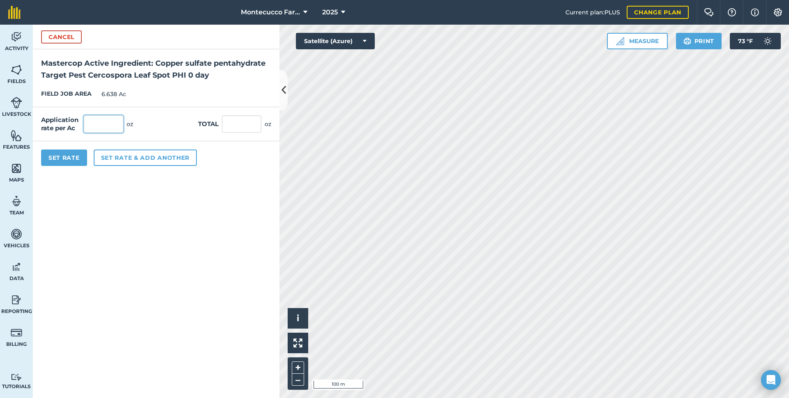
click at [113, 128] on input "text" at bounding box center [103, 123] width 39 height 17
type input "16"
type input "106.208"
click at [108, 160] on button "Set rate & add another" at bounding box center [145, 157] width 103 height 16
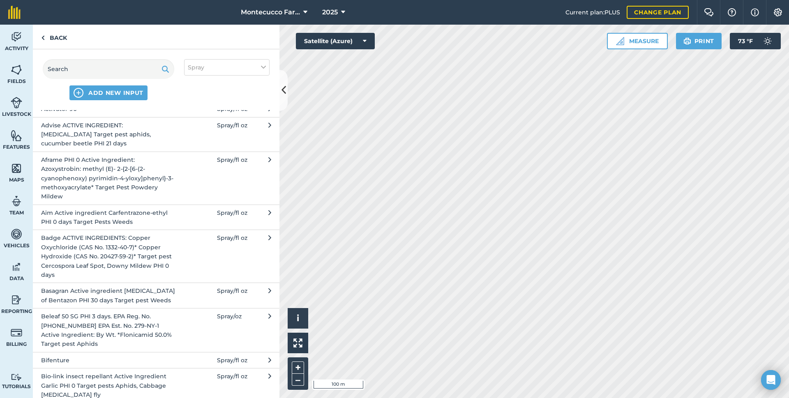
scroll to position [82, 0]
click at [106, 172] on span "Aframe PHI 0 Active Ingredient: Azoxystrobin: methyl (E)- 2-{2-[6-(2-cyanopheno…" at bounding box center [108, 180] width 134 height 46
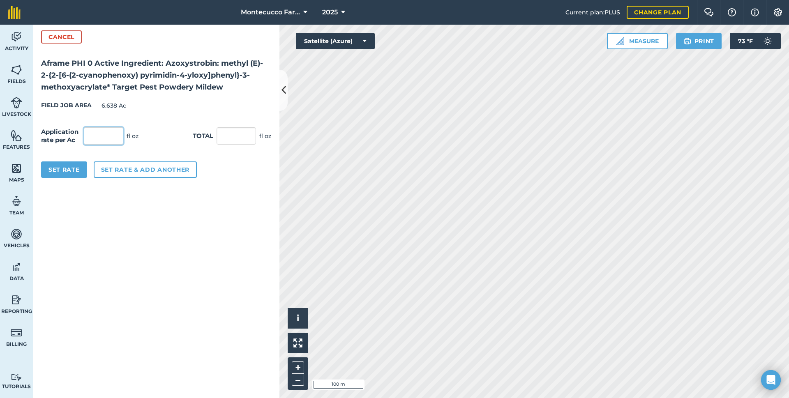
click at [106, 133] on input "text" at bounding box center [103, 135] width 39 height 17
type input "15"
type input "99.57"
click at [62, 169] on button "Set Rate" at bounding box center [64, 169] width 46 height 16
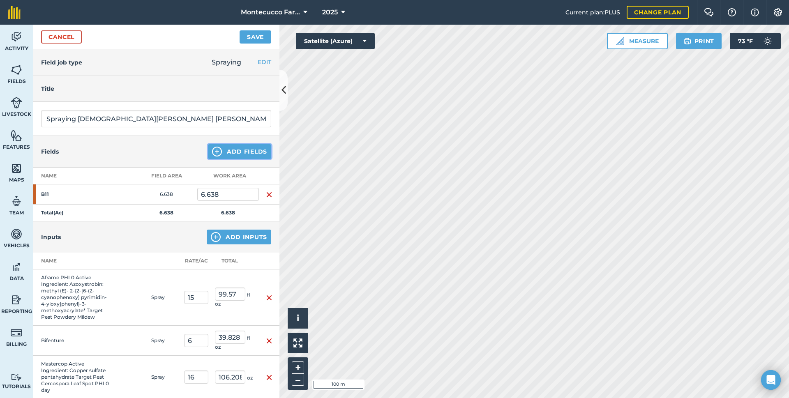
click at [215, 152] on button "Add Fields" at bounding box center [239, 151] width 63 height 15
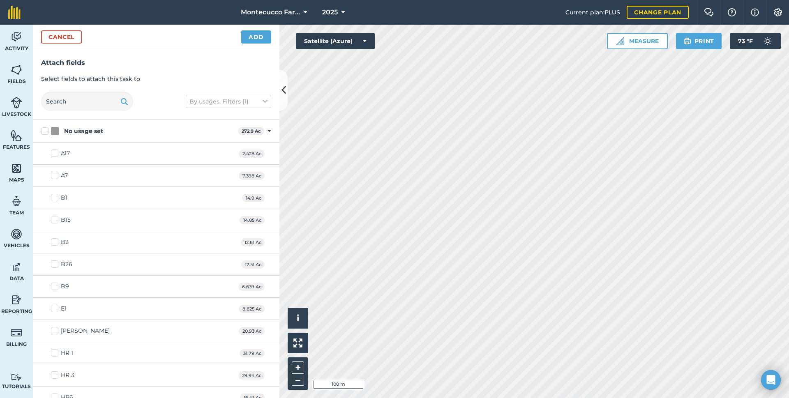
checkbox input "true"
click at [247, 38] on button "Add" at bounding box center [256, 36] width 30 height 13
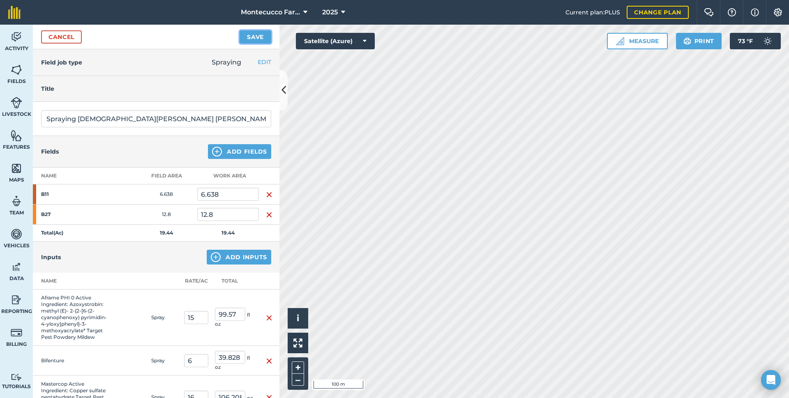
click at [249, 36] on button "Save" at bounding box center [255, 36] width 32 height 13
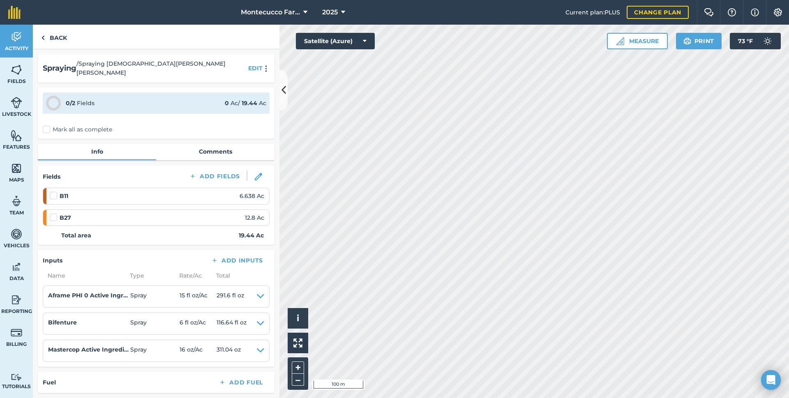
click at [50, 125] on label "Mark all as complete" at bounding box center [77, 129] width 69 height 9
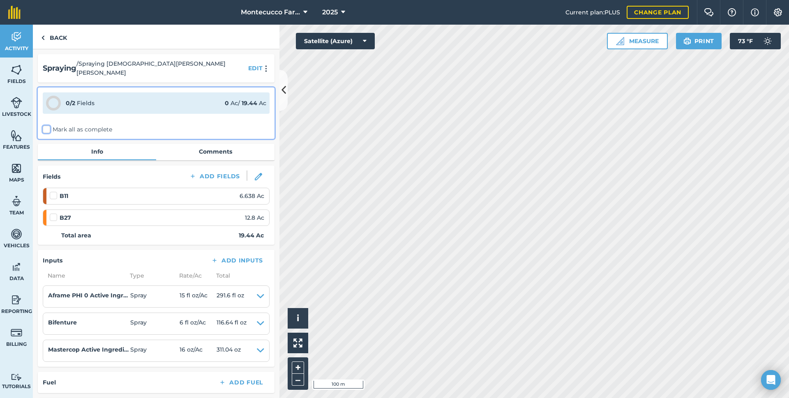
click at [48, 125] on input "Mark all as complete" at bounding box center [45, 127] width 5 height 5
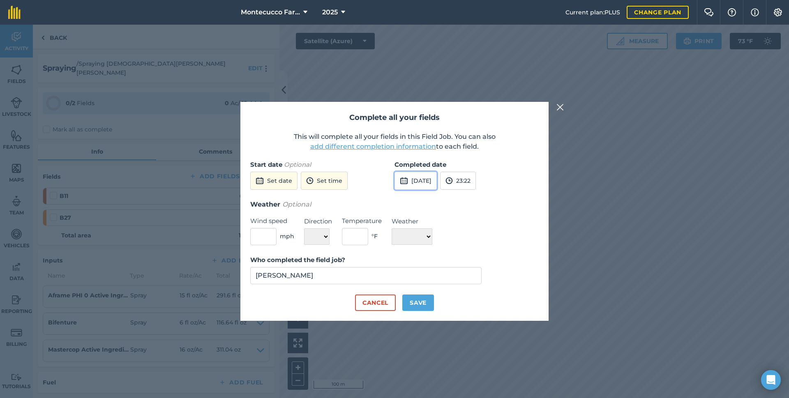
click at [430, 179] on button "[DATE]" at bounding box center [415, 181] width 42 height 18
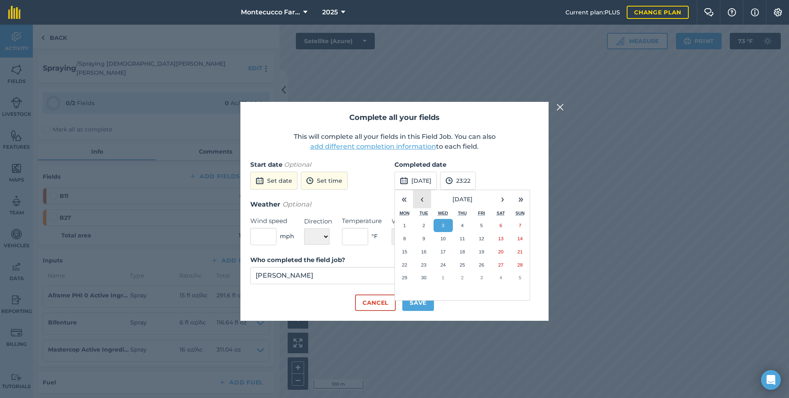
click at [421, 200] on button "‹" at bounding box center [422, 199] width 18 height 18
click at [404, 241] on abbr "4" at bounding box center [404, 238] width 2 height 5
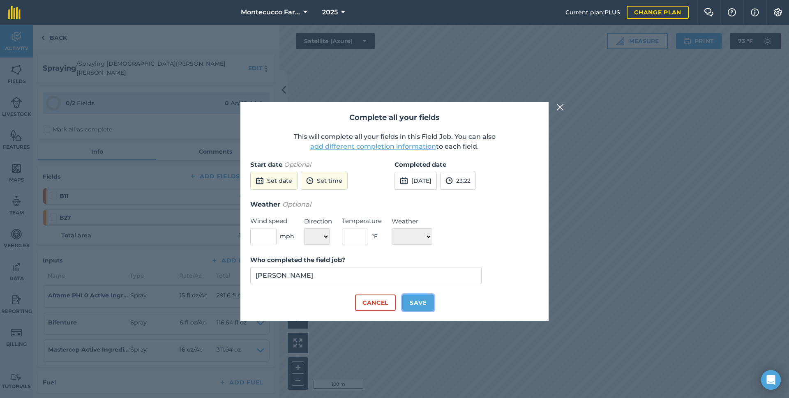
click at [421, 300] on button "Save" at bounding box center [418, 302] width 32 height 16
checkbox input "true"
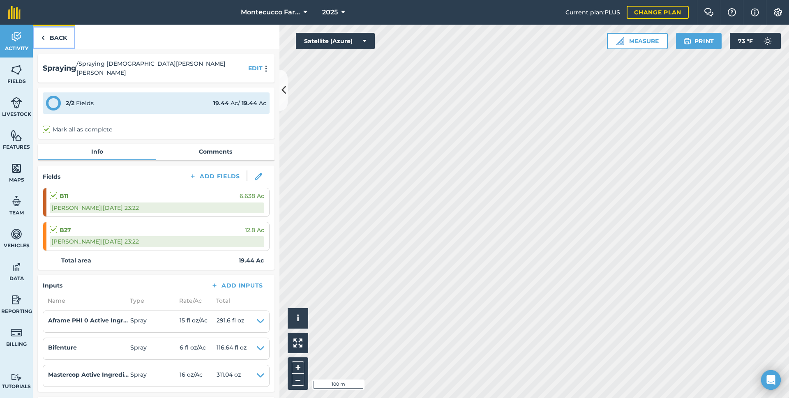
click at [60, 39] on link "Back" at bounding box center [54, 37] width 42 height 24
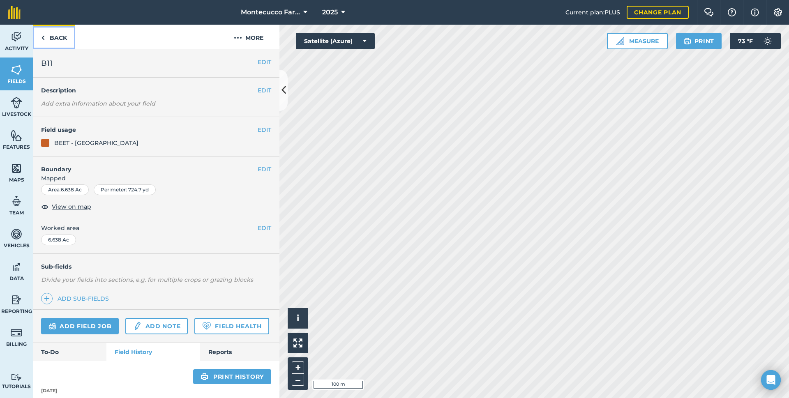
click at [55, 40] on link "Back" at bounding box center [54, 37] width 42 height 24
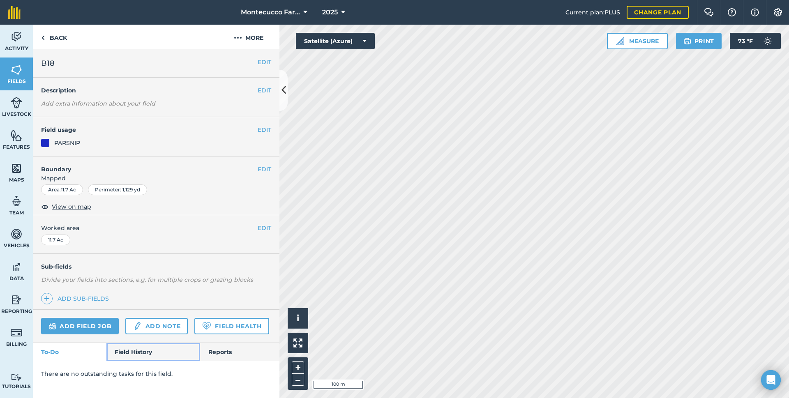
click at [133, 352] on link "Field History" at bounding box center [152, 352] width 93 height 18
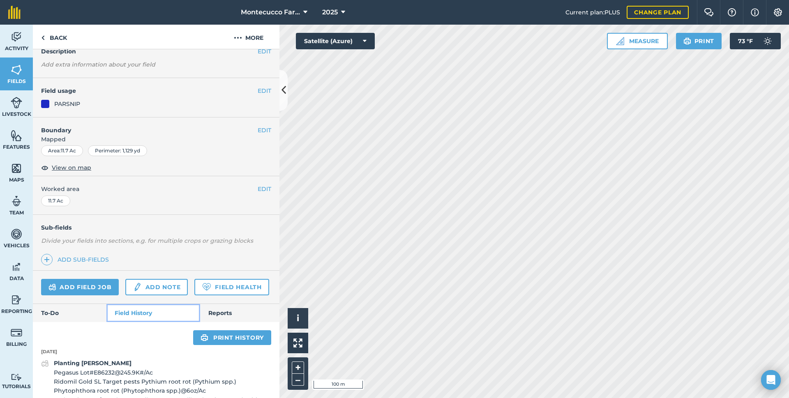
scroll to position [164, 0]
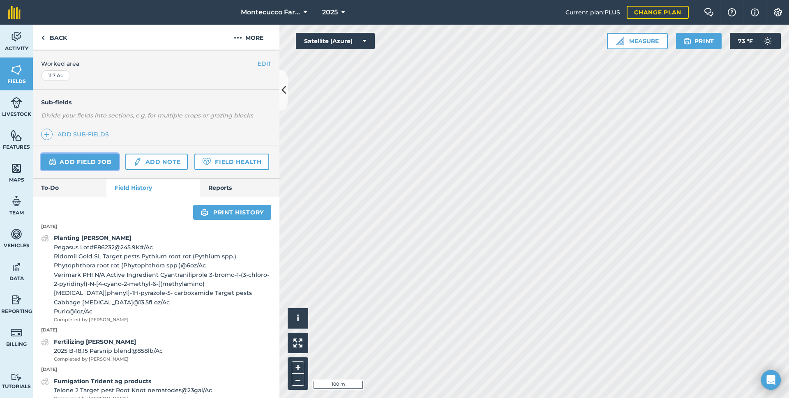
click at [85, 163] on link "Add field job" at bounding box center [80, 162] width 78 height 16
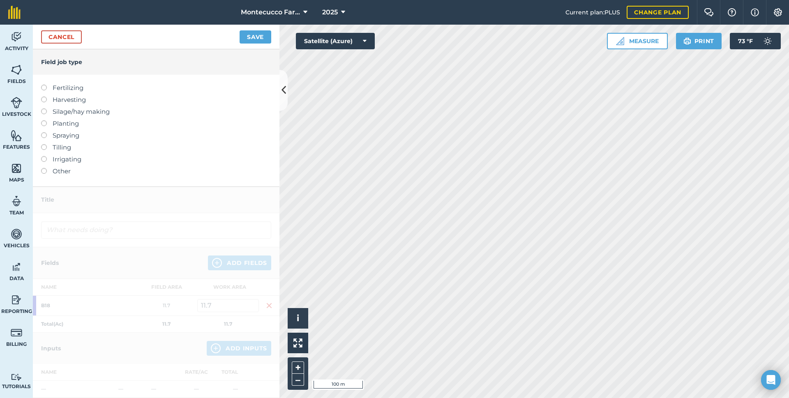
click at [43, 132] on label at bounding box center [46, 132] width 11 height 0
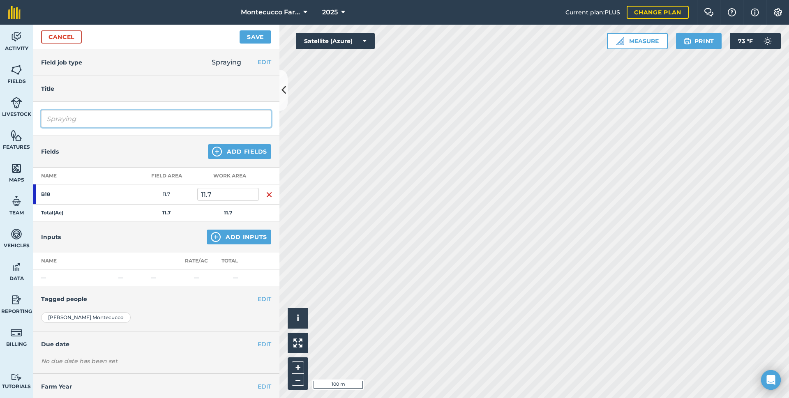
click at [116, 120] on input "Spraying" at bounding box center [156, 118] width 230 height 17
type input "Spraying [DEMOGRAPHIC_DATA][PERSON_NAME] [PERSON_NAME]"
click at [235, 153] on button "Add Fields" at bounding box center [239, 151] width 63 height 15
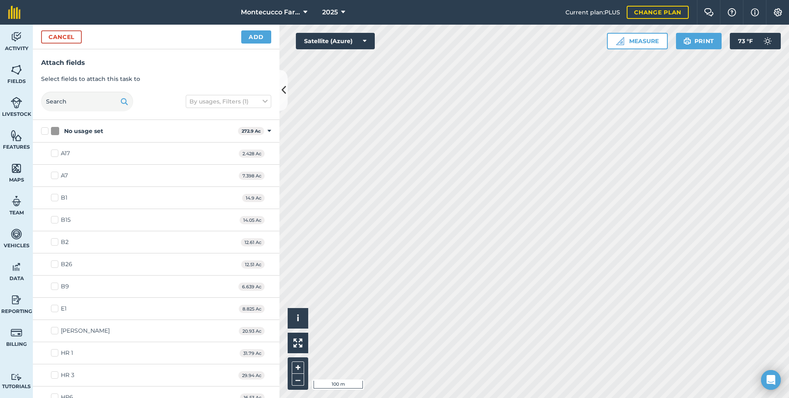
checkbox input "true"
click at [248, 36] on button "Add" at bounding box center [256, 36] width 30 height 13
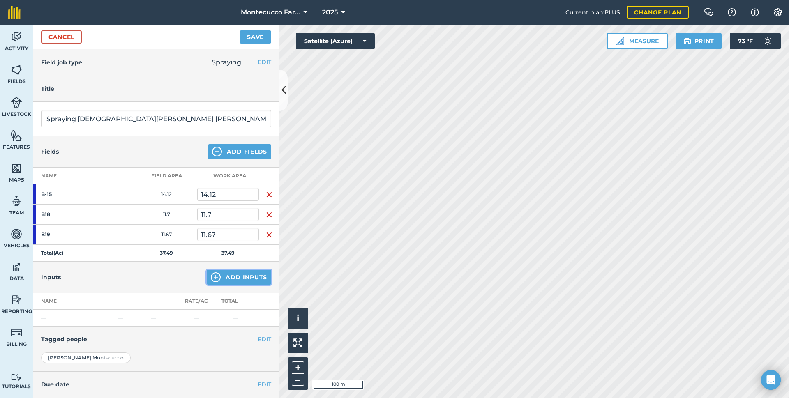
click at [241, 274] on button "Add Inputs" at bounding box center [239, 277] width 64 height 15
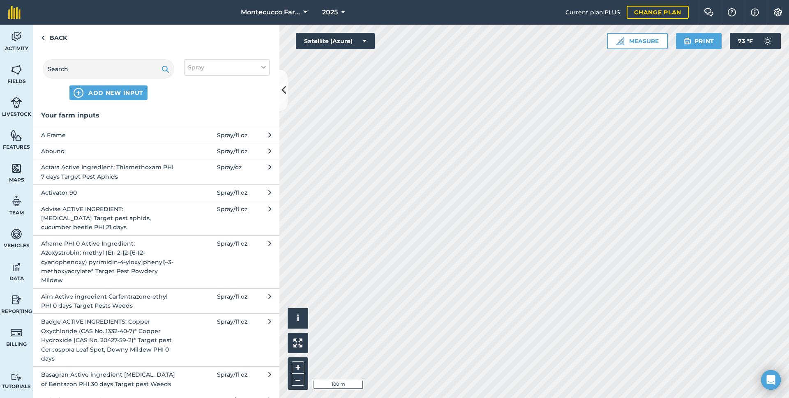
click at [108, 260] on span "Aframe PHI 0 Active Ingredient: Azoxystrobin: methyl (E)- 2-{2-[6-(2-cyanopheno…" at bounding box center [108, 262] width 134 height 46
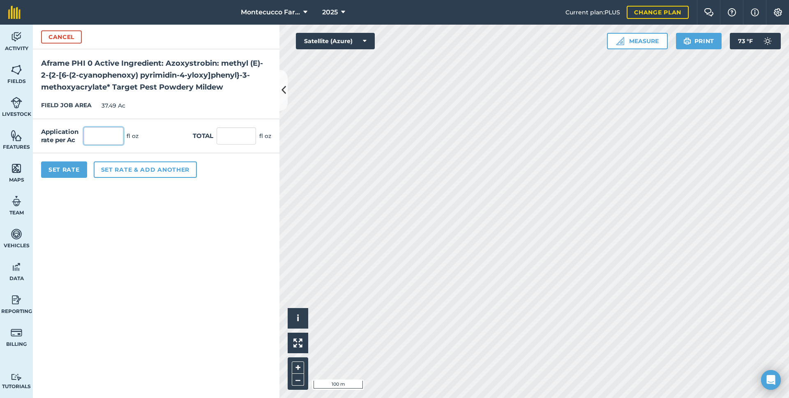
click at [108, 132] on input "text" at bounding box center [103, 135] width 39 height 17
type input "15"
type input "562.35"
click at [125, 168] on button "Set rate & add another" at bounding box center [145, 169] width 103 height 16
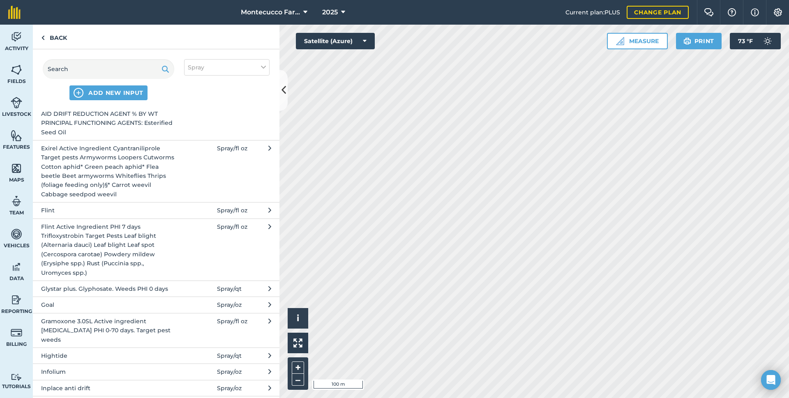
scroll to position [908, 0]
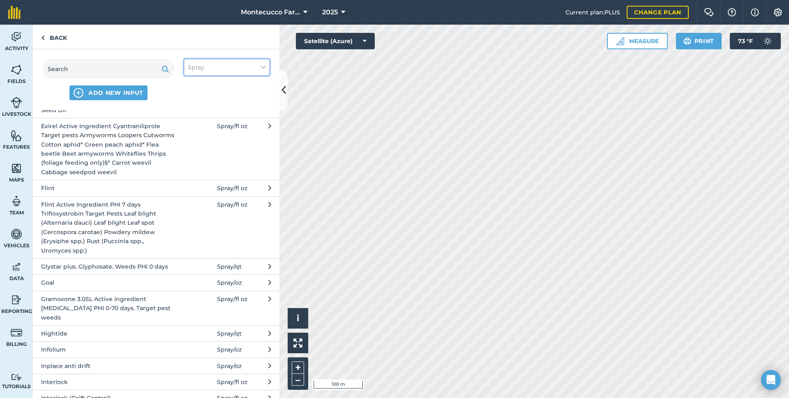
click at [240, 68] on button "Spray" at bounding box center [226, 67] width 85 height 16
click at [224, 101] on label "Fertilizer" at bounding box center [227, 99] width 78 height 9
click at [193, 100] on input "Fertilizer" at bounding box center [190, 97] width 5 height 5
checkbox input "true"
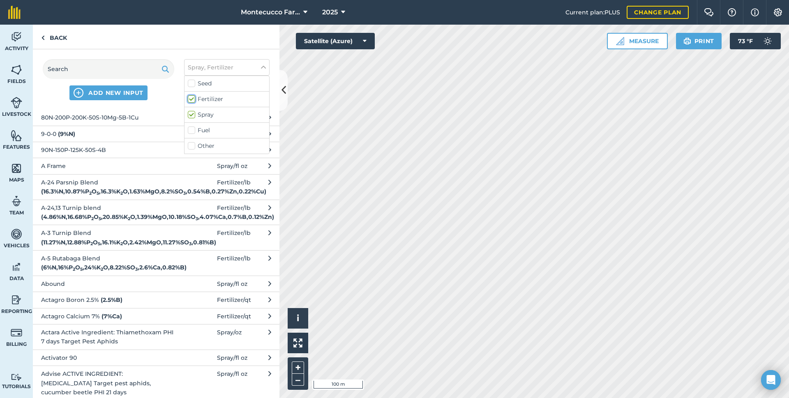
scroll to position [2637, 0]
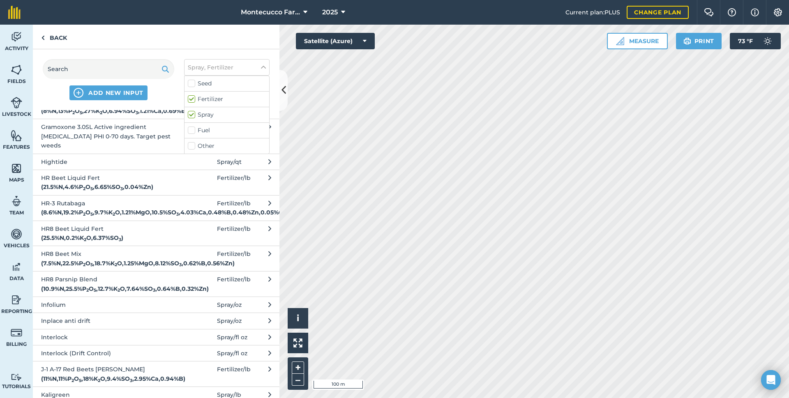
click at [206, 115] on label "Spray" at bounding box center [227, 114] width 78 height 9
click at [193, 115] on input "Spray" at bounding box center [190, 112] width 5 height 5
checkbox input "false"
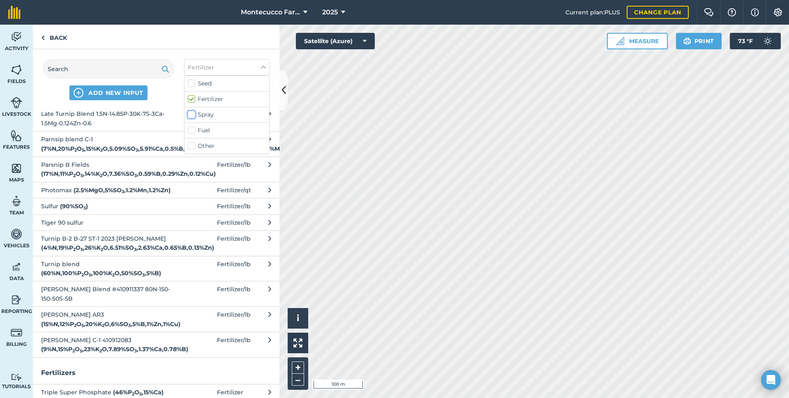
scroll to position [1699, 0]
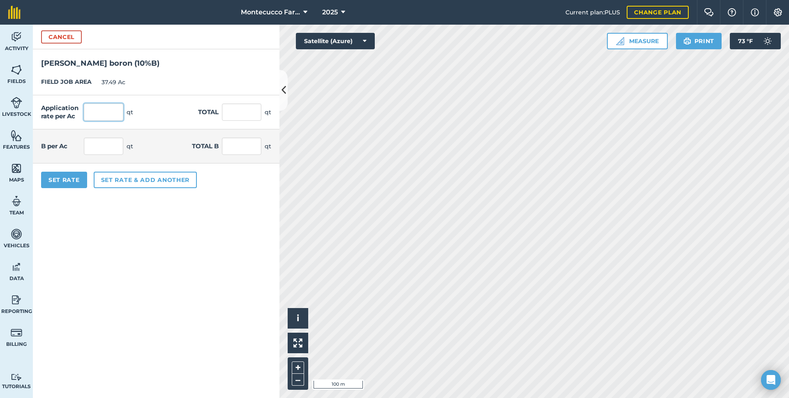
click at [120, 118] on input "text" at bounding box center [103, 111] width 39 height 17
type input "1"
type input "37.49"
type input "0.1"
type input "3.749"
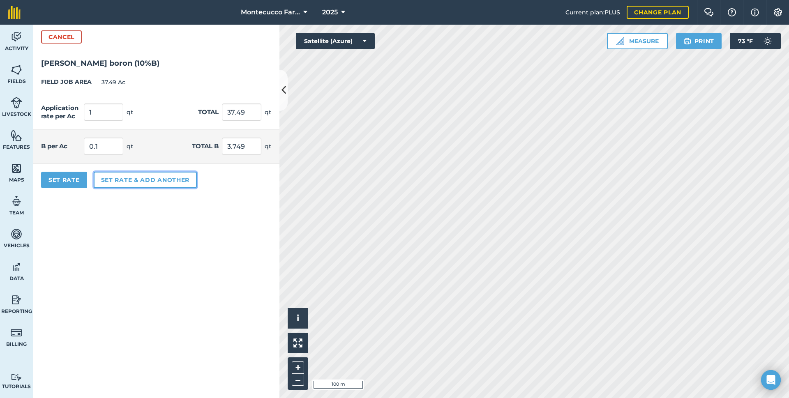
click at [115, 179] on button "Set rate & add another" at bounding box center [145, 180] width 103 height 16
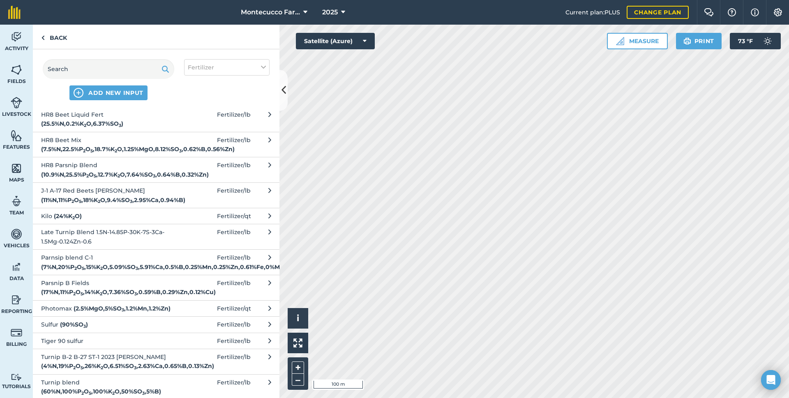
scroll to position [1643, 0]
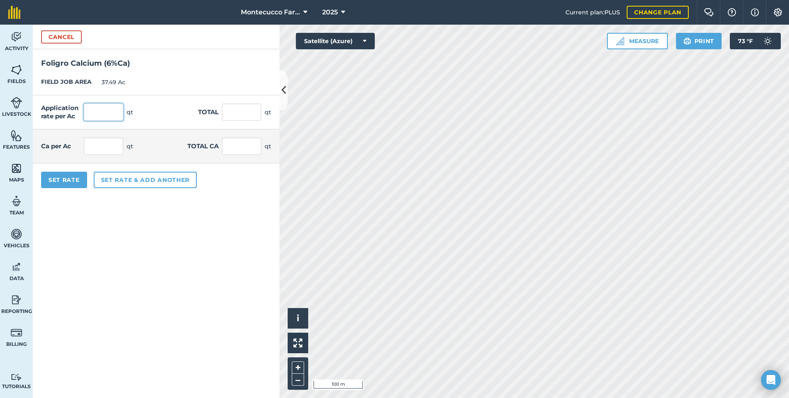
click at [103, 113] on input "text" at bounding box center [103, 111] width 39 height 17
type input "1"
type input "37.49"
type input "0.06"
type input "2.249"
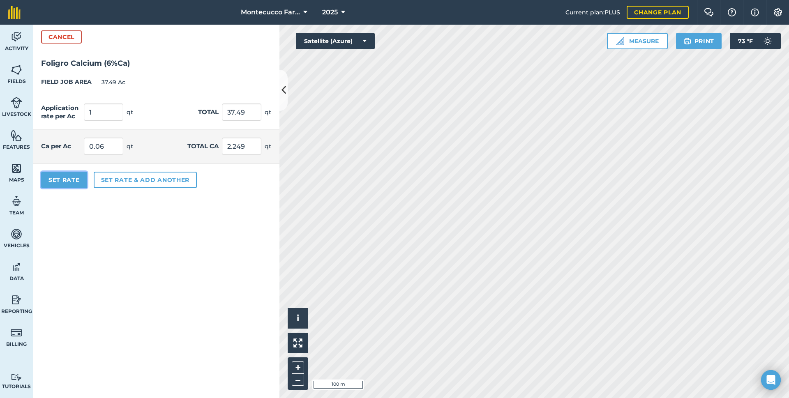
click at [64, 184] on button "Set Rate" at bounding box center [64, 180] width 46 height 16
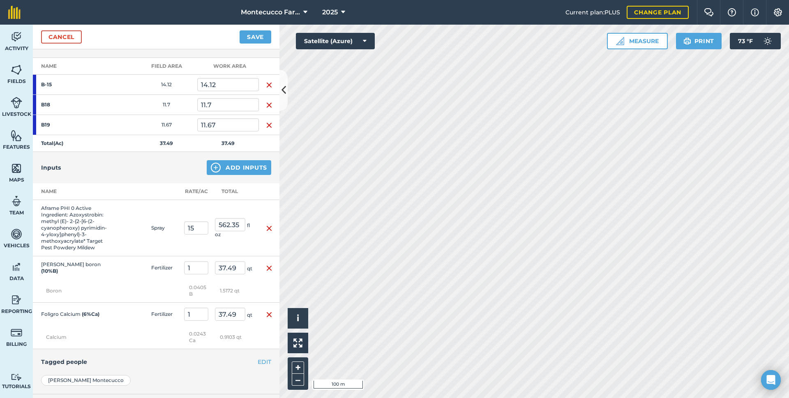
scroll to position [82, 0]
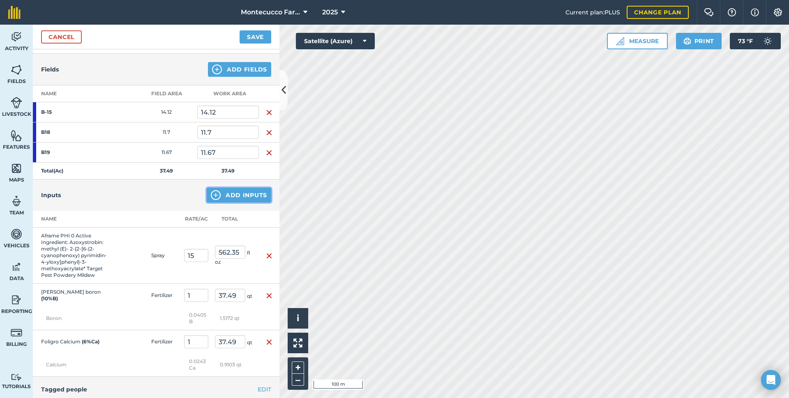
click at [220, 195] on button "Add Inputs" at bounding box center [239, 195] width 64 height 15
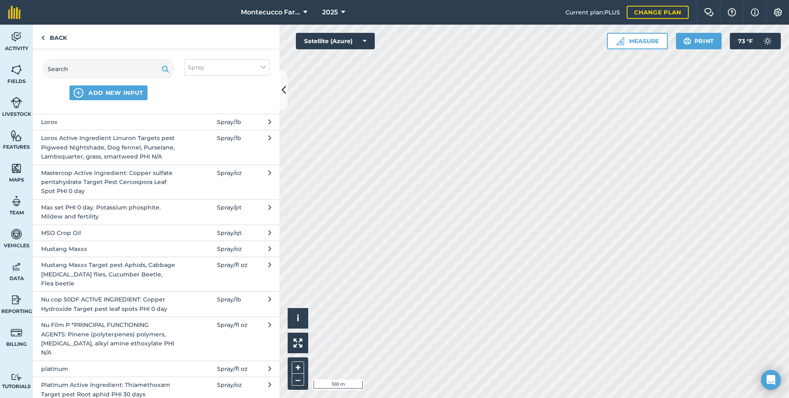
scroll to position [1312, 0]
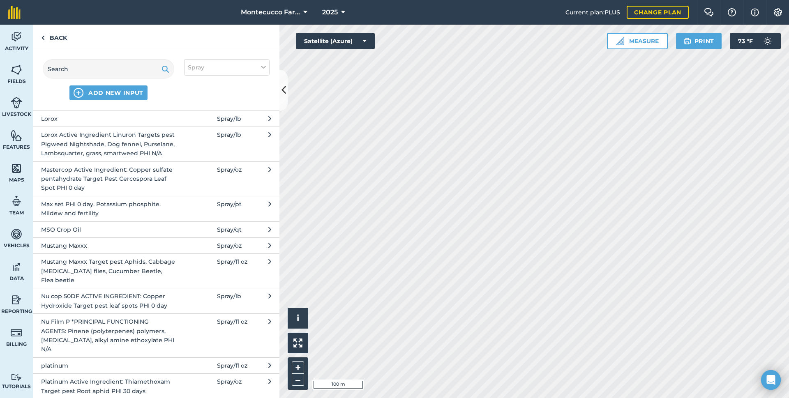
click at [98, 285] on span "Mustang Maxxx Target pest Aphids, Cabbage [MEDICAL_DATA] flies, Cucumber Beetle…" at bounding box center [108, 271] width 134 height 28
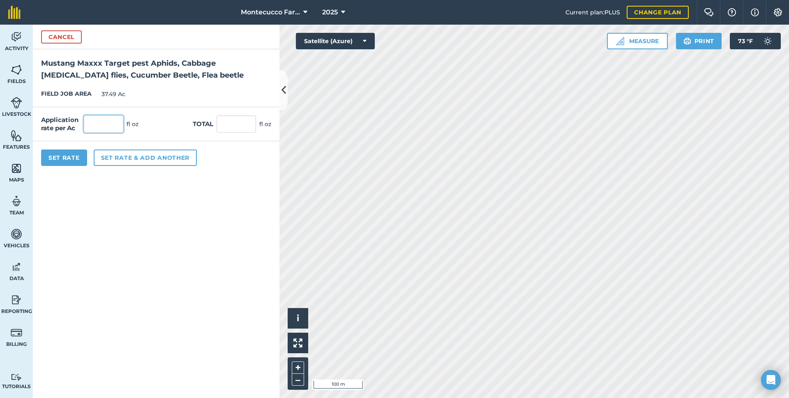
click at [108, 118] on input "text" at bounding box center [103, 123] width 39 height 17
type input "4"
type input "149.96"
click at [71, 154] on button "Set Rate" at bounding box center [64, 157] width 46 height 16
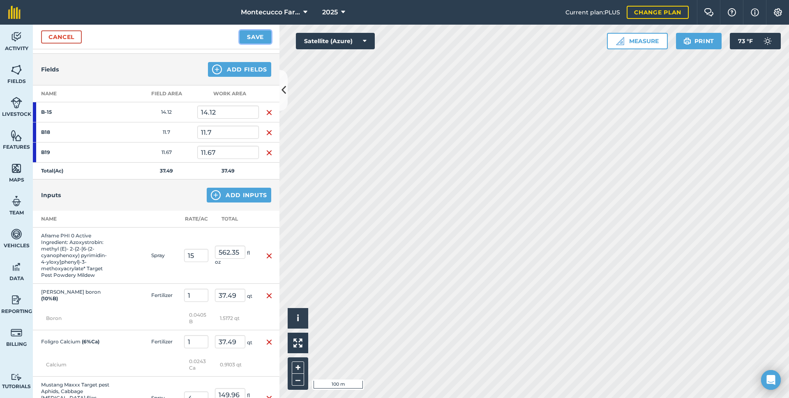
click at [249, 37] on button "Save" at bounding box center [255, 36] width 32 height 13
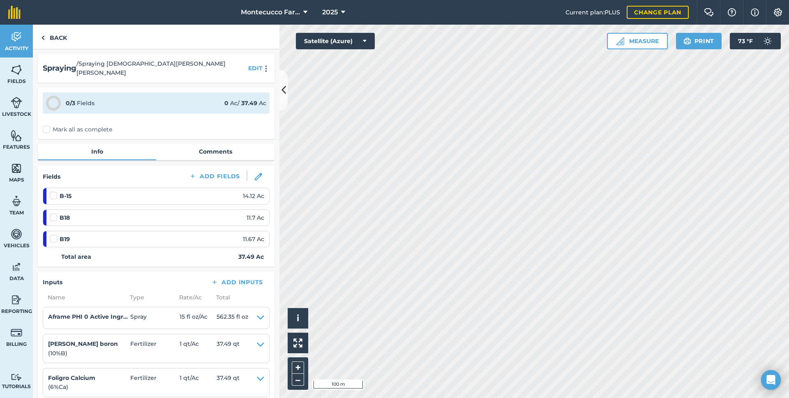
click at [45, 125] on label "Mark all as complete" at bounding box center [77, 129] width 69 height 9
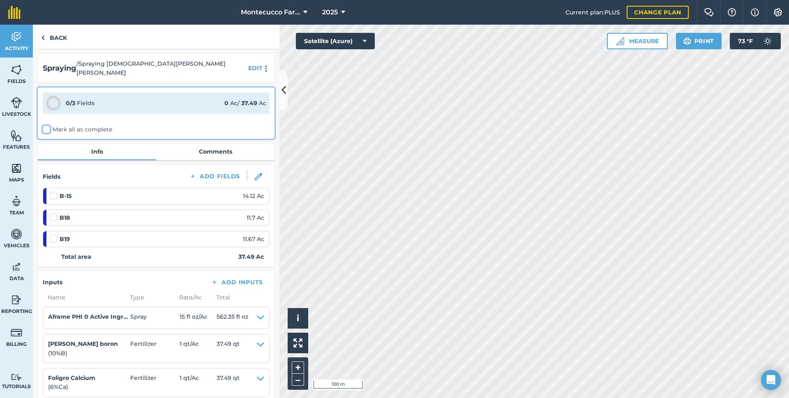
click at [45, 125] on input "Mark all as complete" at bounding box center [45, 127] width 5 height 5
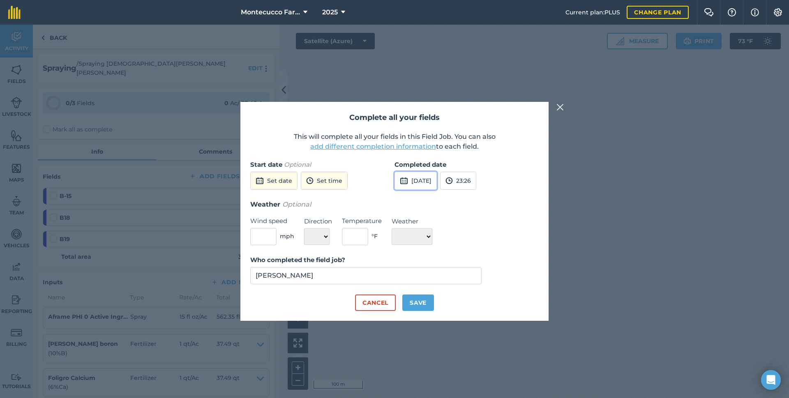
click at [430, 179] on button "[DATE]" at bounding box center [415, 181] width 42 height 18
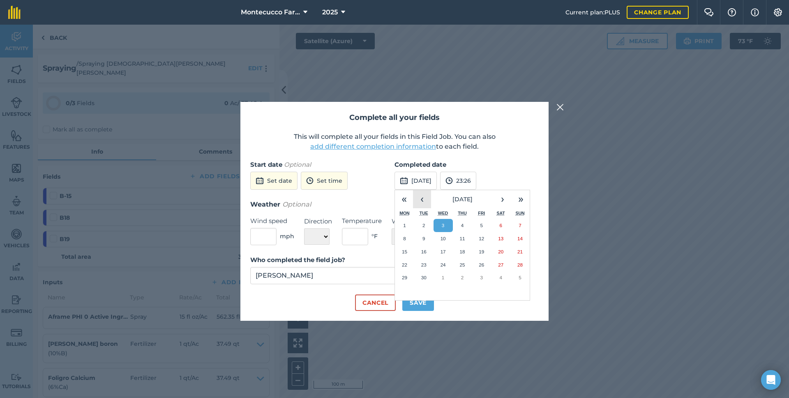
click at [418, 197] on button "‹" at bounding box center [422, 199] width 18 height 18
click at [405, 264] on abbr "18" at bounding box center [404, 264] width 5 height 5
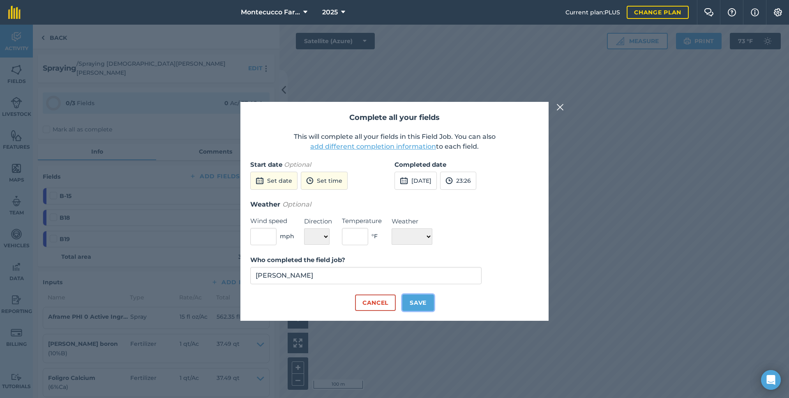
click at [425, 306] on button "Save" at bounding box center [418, 302] width 32 height 16
checkbox input "true"
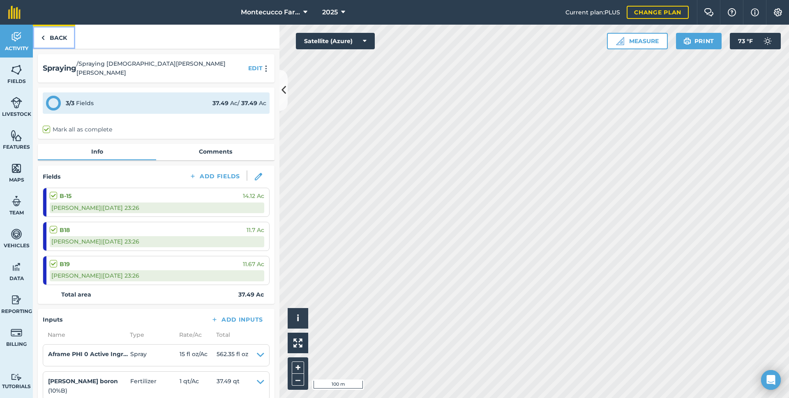
click at [57, 39] on link "Back" at bounding box center [54, 37] width 42 height 24
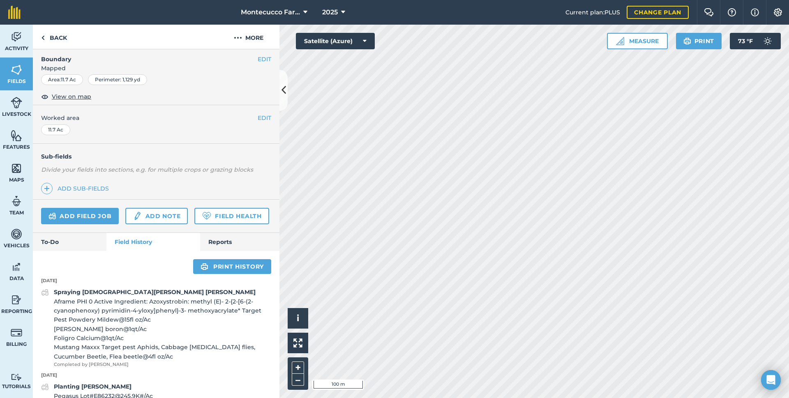
scroll to position [123, 0]
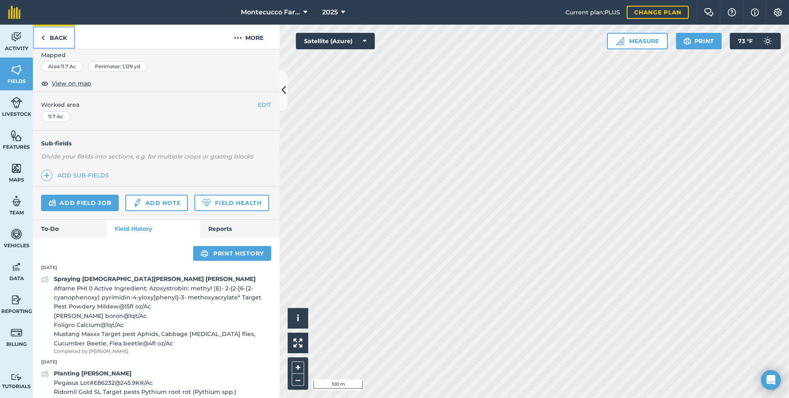
click at [48, 39] on link "Back" at bounding box center [54, 37] width 42 height 24
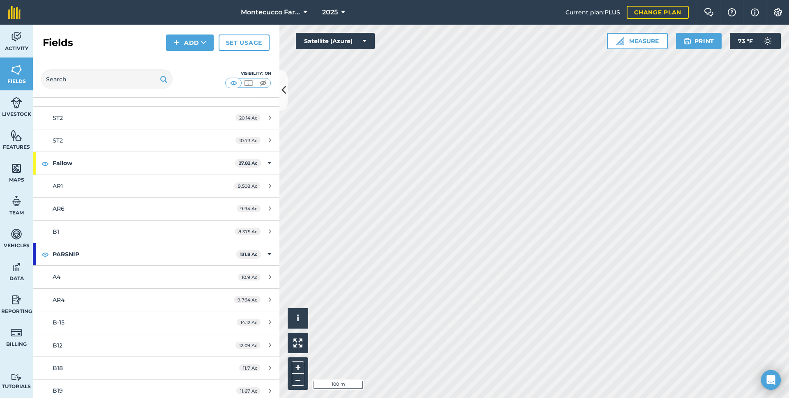
scroll to position [862, 0]
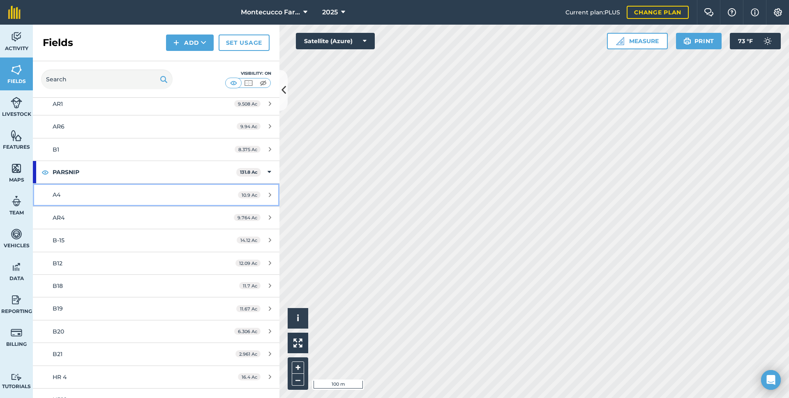
click at [115, 198] on div "A4" at bounding box center [130, 194] width 154 height 9
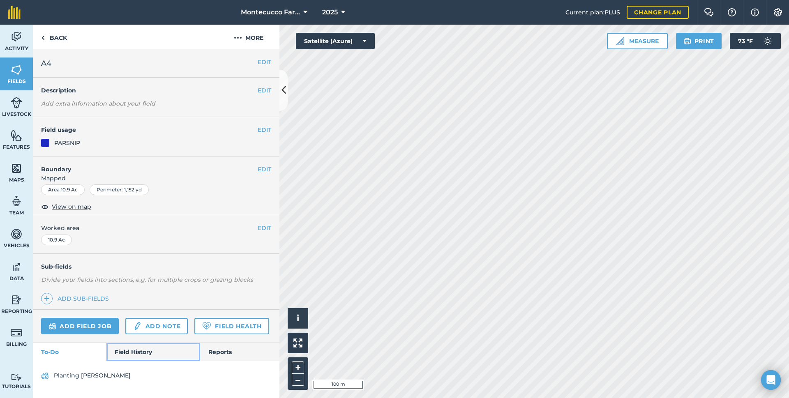
click at [139, 350] on link "Field History" at bounding box center [152, 352] width 93 height 18
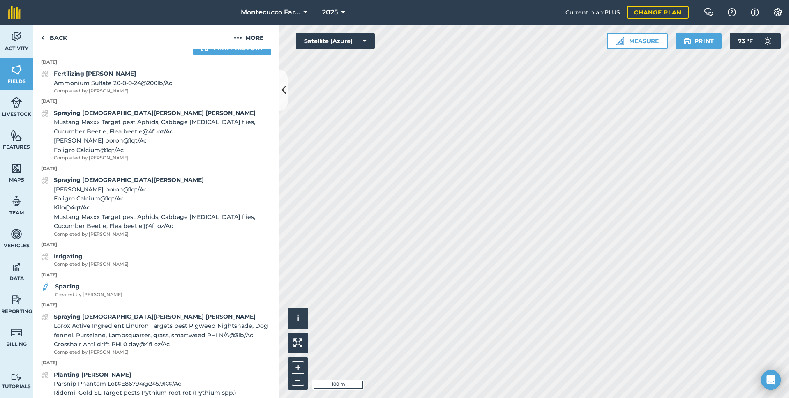
scroll to position [287, 0]
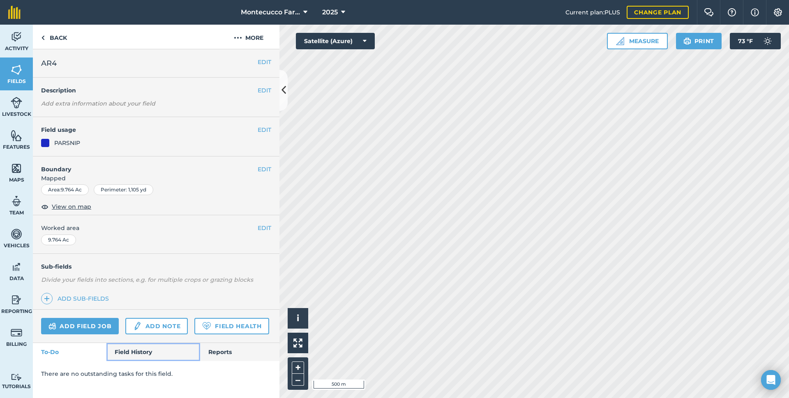
click at [131, 351] on link "Field History" at bounding box center [152, 352] width 93 height 18
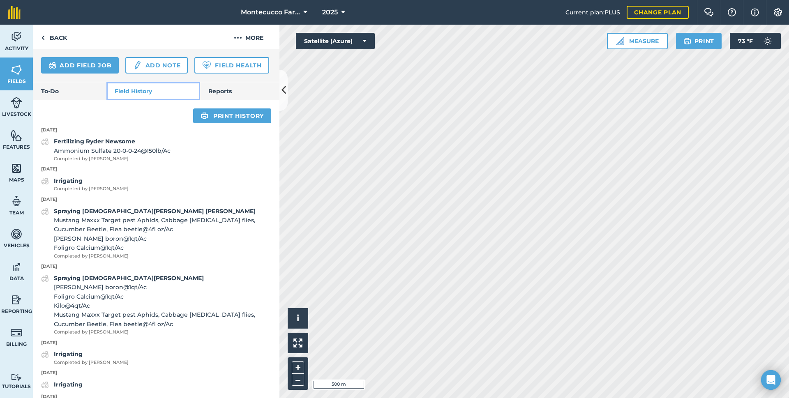
scroll to position [246, 0]
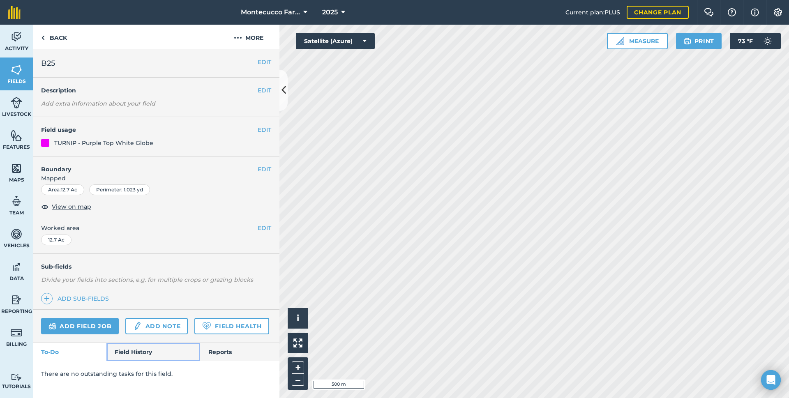
click at [141, 347] on link "Field History" at bounding box center [152, 352] width 93 height 18
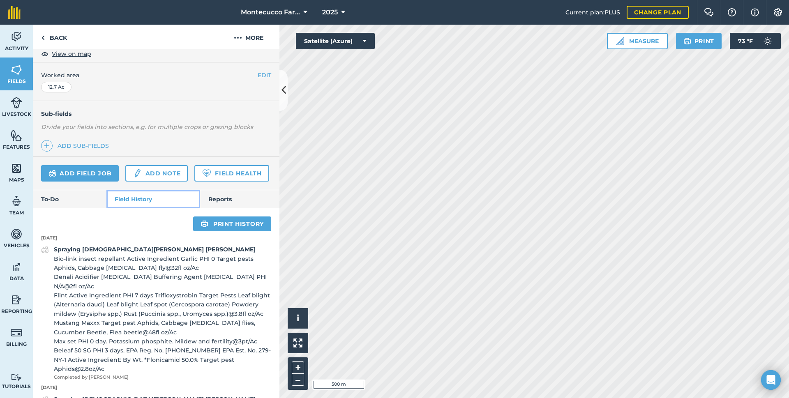
scroll to position [205, 0]
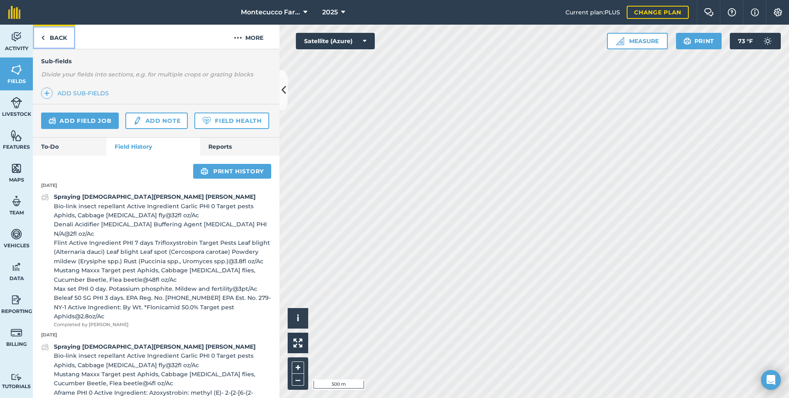
click at [56, 42] on link "Back" at bounding box center [54, 37] width 42 height 24
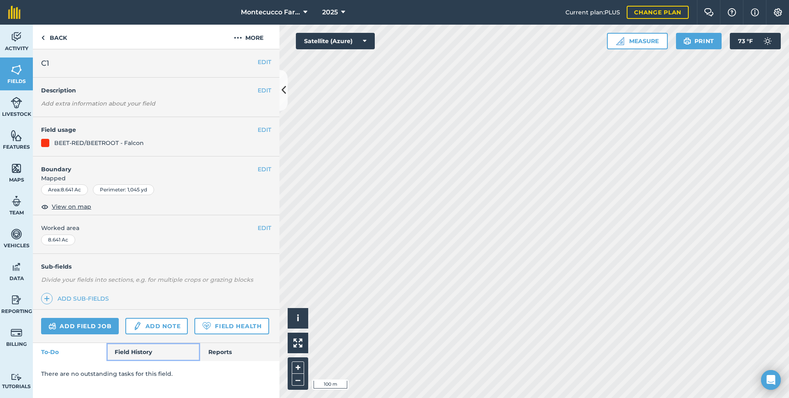
click at [126, 352] on link "Field History" at bounding box center [152, 352] width 93 height 18
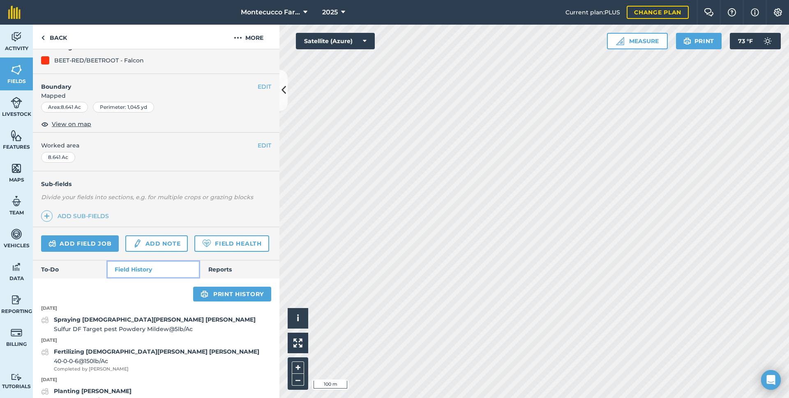
scroll to position [82, 0]
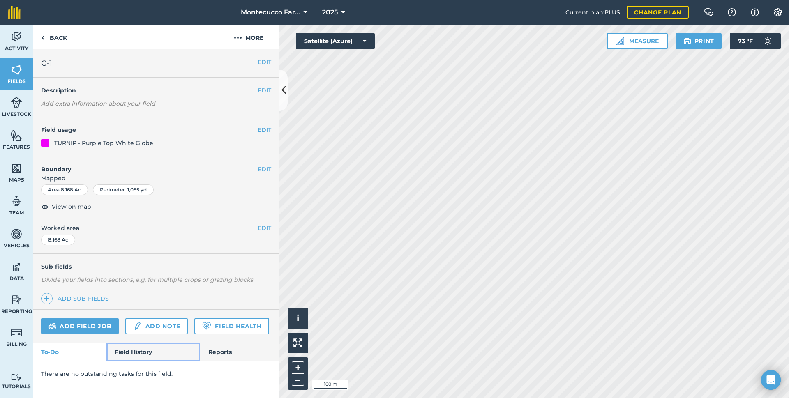
click at [128, 353] on link "Field History" at bounding box center [152, 352] width 93 height 18
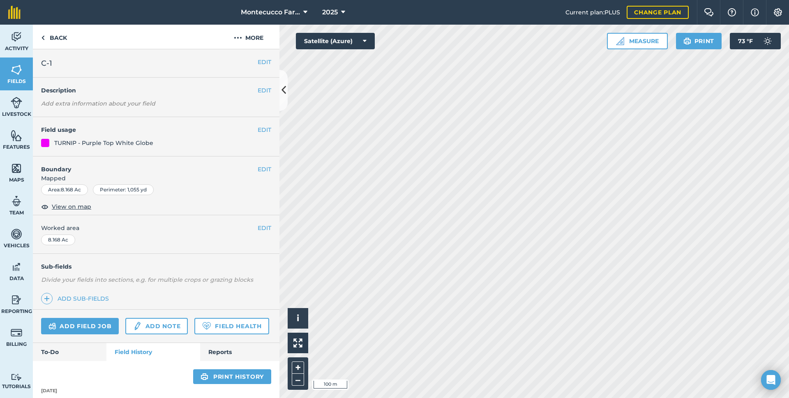
click at [538, 398] on html "Montecucco Farms 2025 Current plan : PLUS Change plan Farm Chat Help Info Setti…" at bounding box center [394, 199] width 789 height 398
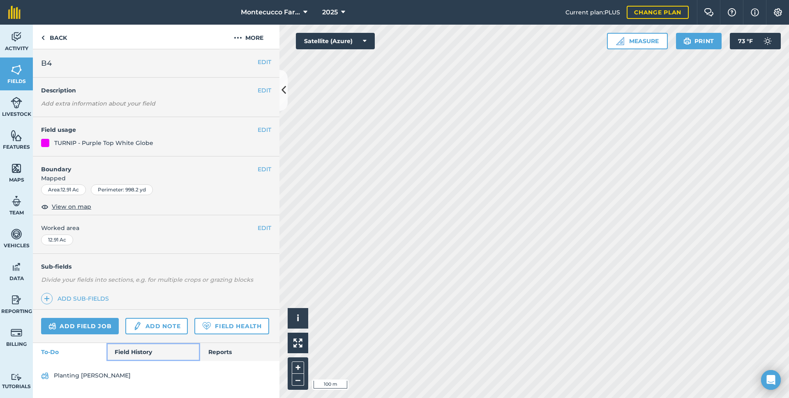
click at [147, 351] on link "Field History" at bounding box center [152, 352] width 93 height 18
click at [147, 352] on link "Field History" at bounding box center [152, 352] width 93 height 18
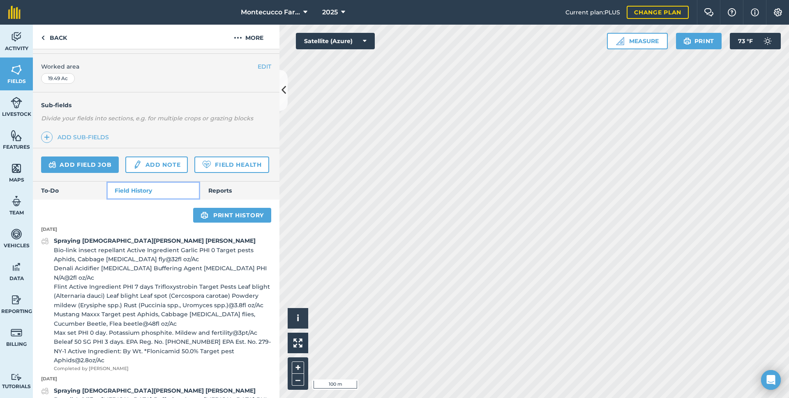
scroll to position [164, 0]
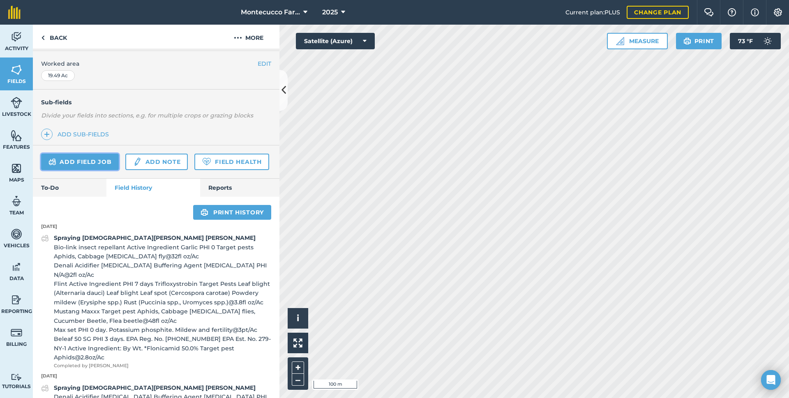
click at [85, 162] on link "Add field job" at bounding box center [80, 162] width 78 height 16
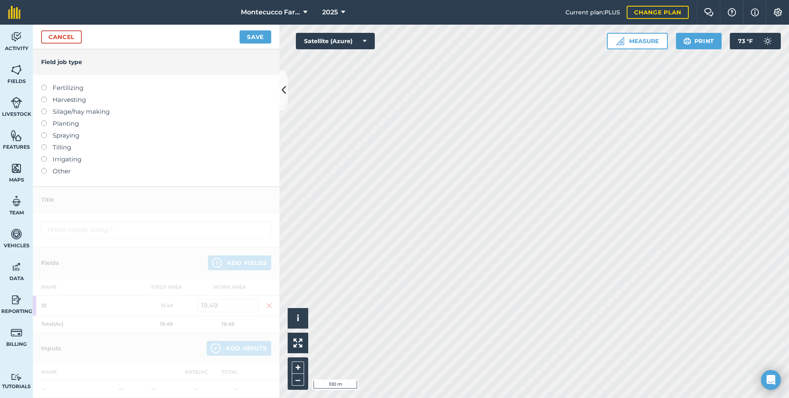
click at [43, 132] on label at bounding box center [46, 132] width 11 height 0
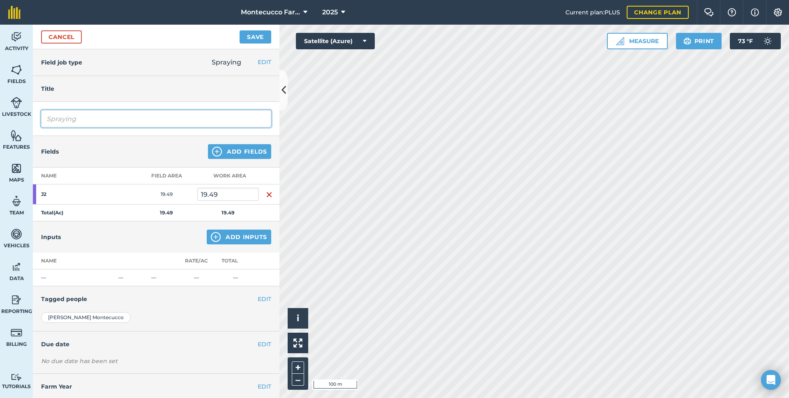
click at [97, 119] on input "Spraying" at bounding box center [156, 118] width 230 height 17
type input "Spraying [DEMOGRAPHIC_DATA][PERSON_NAME] [PERSON_NAME]"
click at [255, 152] on button "Add Fields" at bounding box center [239, 151] width 63 height 15
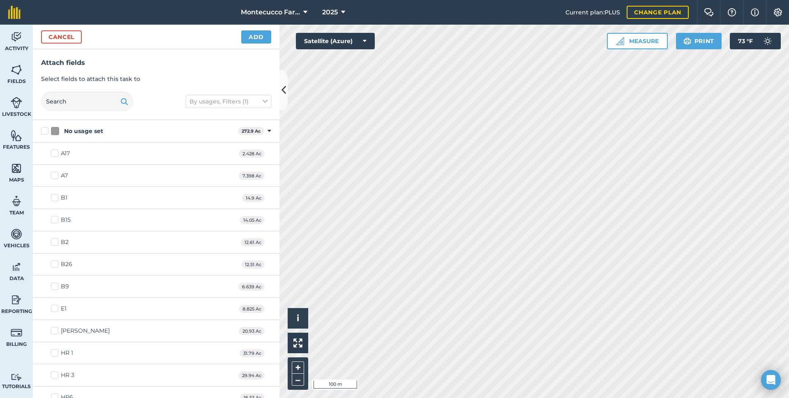
checkbox input "true"
click at [257, 37] on button "Add" at bounding box center [256, 36] width 30 height 13
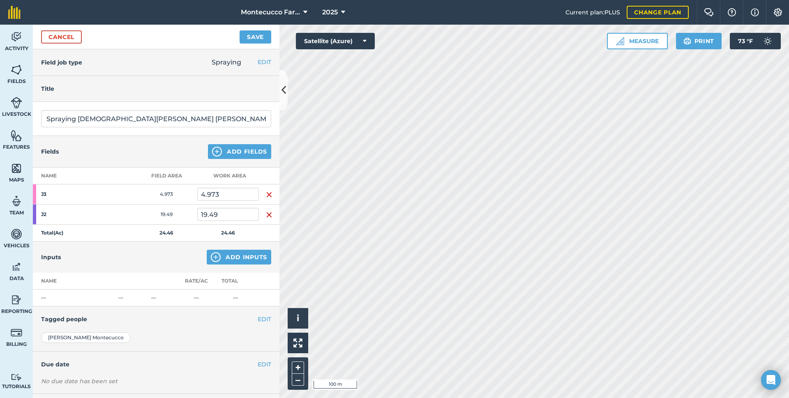
scroll to position [39, 0]
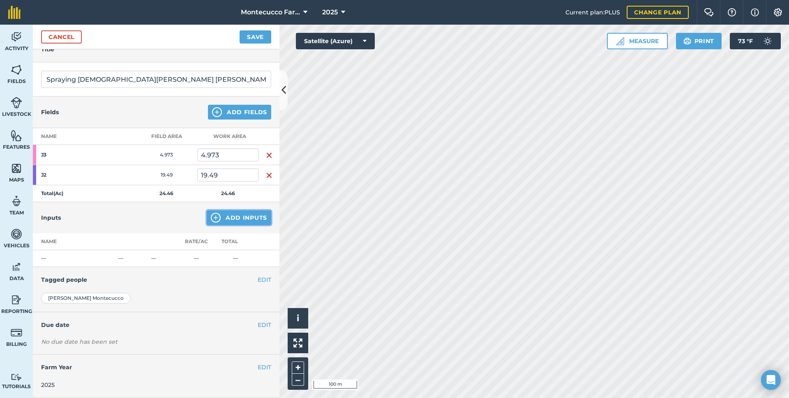
click at [231, 216] on button "Add Inputs" at bounding box center [239, 217] width 64 height 15
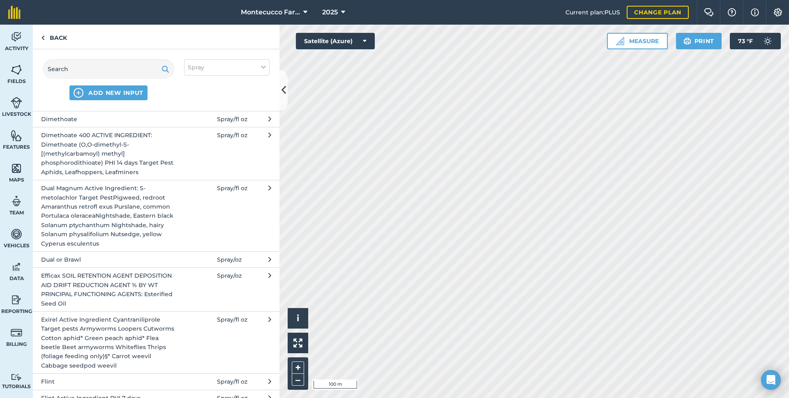
scroll to position [739, 0]
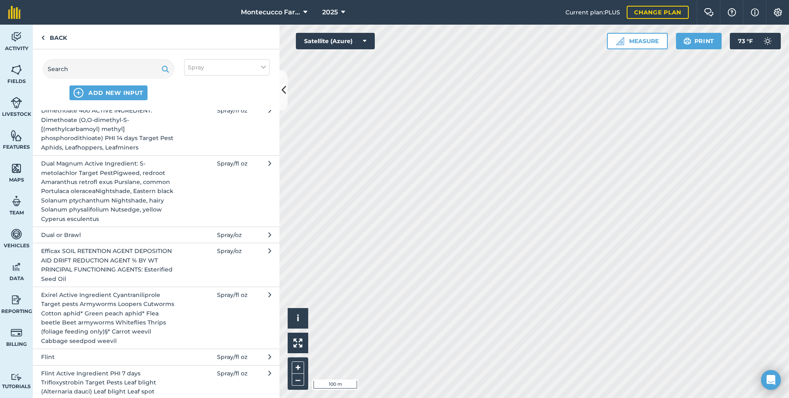
click at [112, 326] on span "Exirel Active Ingredient Cyantraniliprole Target pests Armyworms Loopers Cutwor…" at bounding box center [108, 317] width 134 height 55
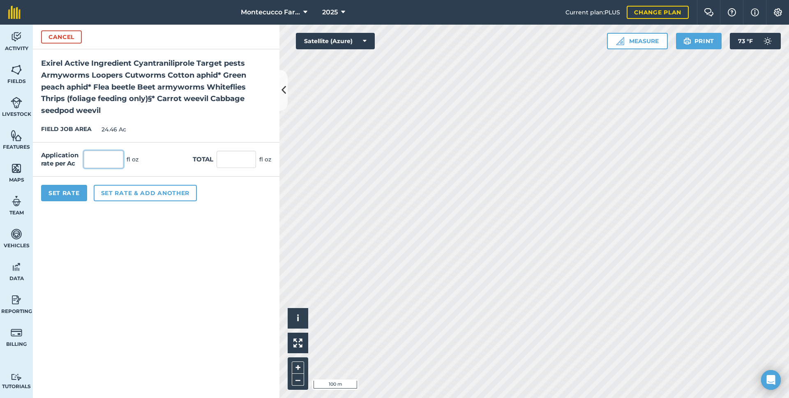
click at [106, 157] on input "text" at bounding box center [103, 159] width 39 height 17
type input "20"
type input "489.2"
click at [131, 191] on button "Set rate & add another" at bounding box center [145, 193] width 103 height 16
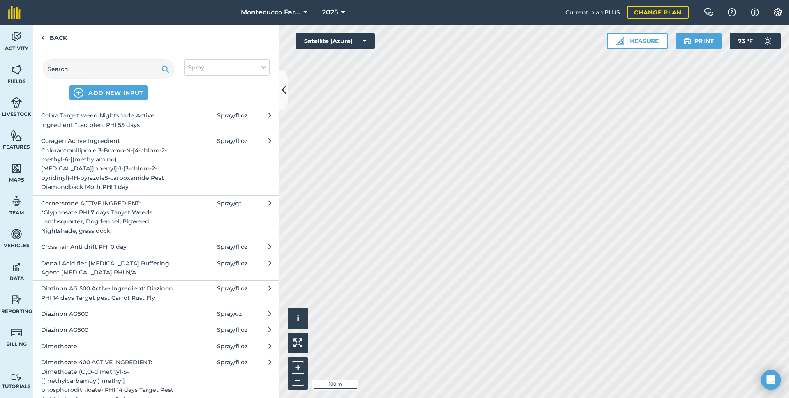
scroll to position [493, 0]
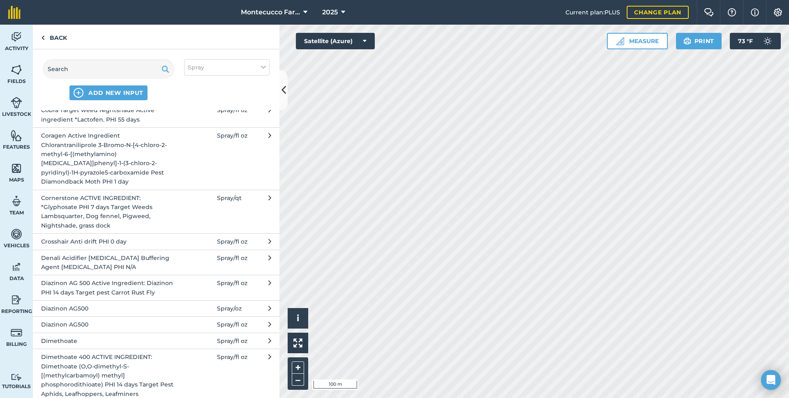
click at [133, 267] on span "Denali Acidifier [MEDICAL_DATA] Buffering Agent [MEDICAL_DATA] PHI N/A" at bounding box center [108, 262] width 134 height 18
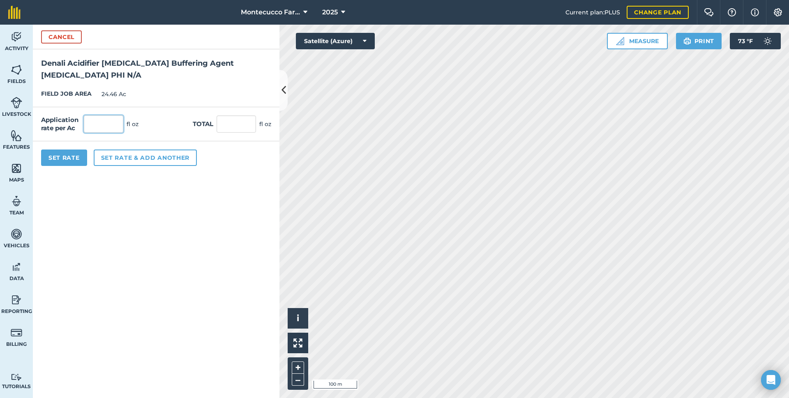
click at [103, 127] on input "text" at bounding box center [103, 123] width 39 height 17
type input "4"
type input "97.84"
click at [125, 159] on button "Set rate & add another" at bounding box center [145, 157] width 103 height 16
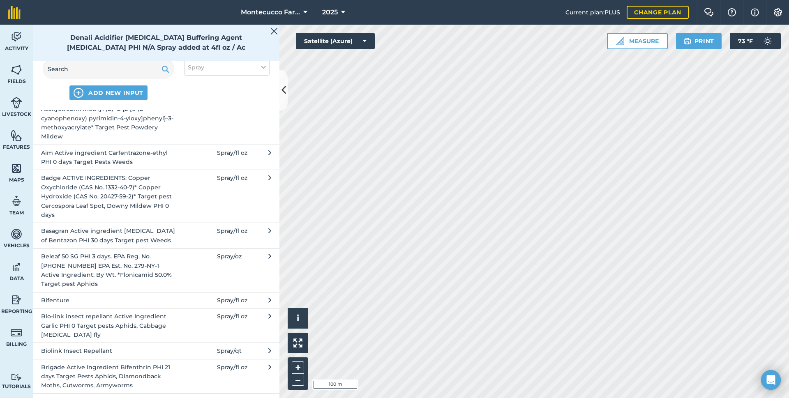
scroll to position [164, 0]
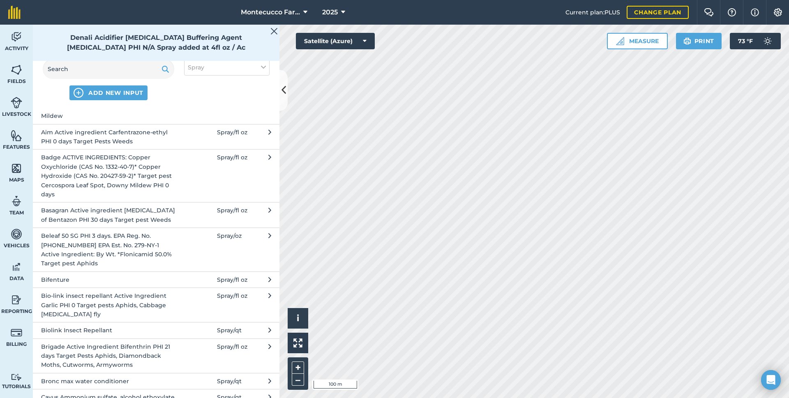
click at [119, 302] on span "Bio-link insect repellant Active Ingredient Garlic PHI 0 Target pests Aphids, C…" at bounding box center [108, 305] width 134 height 28
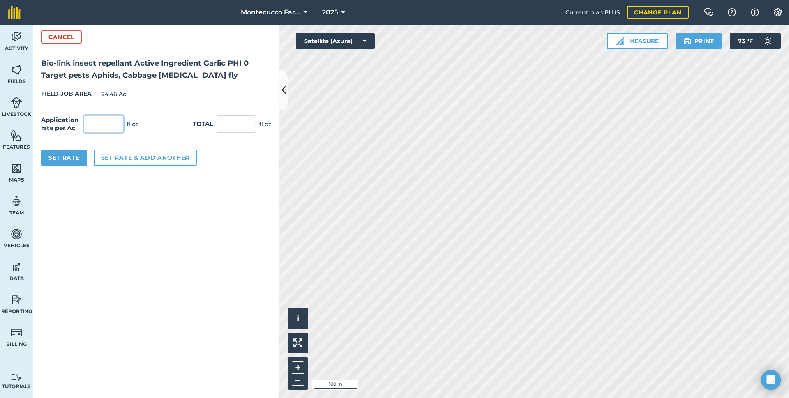
click at [103, 132] on input "text" at bounding box center [103, 123] width 39 height 17
type input "32"
type input "782.72"
click at [145, 159] on button "Set rate & add another" at bounding box center [145, 157] width 103 height 16
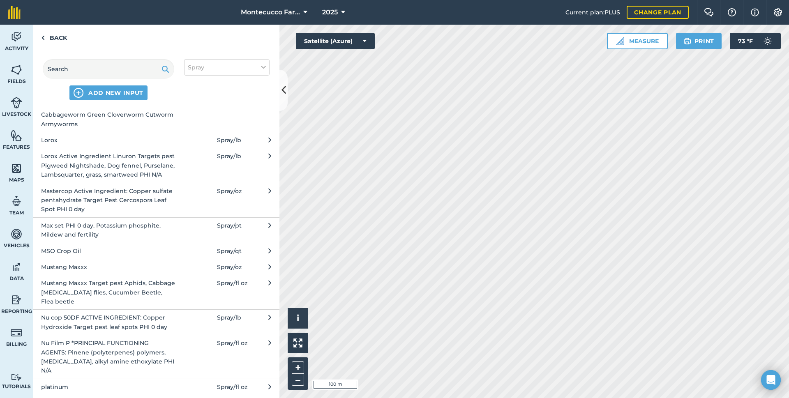
scroll to position [1314, 0]
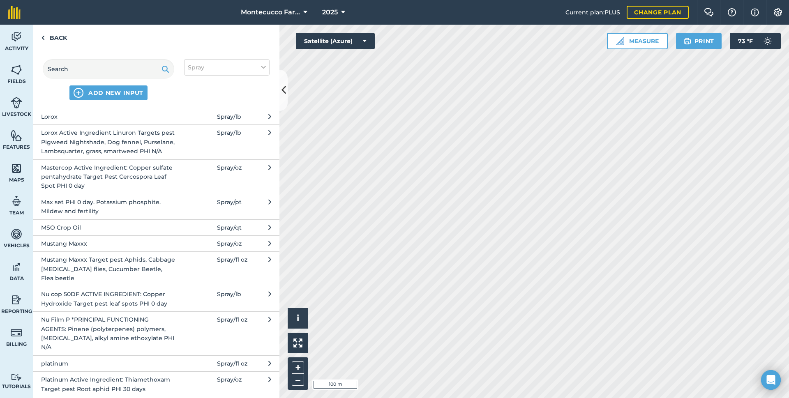
click at [90, 283] on span "Mustang Maxxx Target pest Aphids, Cabbage [MEDICAL_DATA] flies, Cucumber Beetle…" at bounding box center [108, 269] width 134 height 28
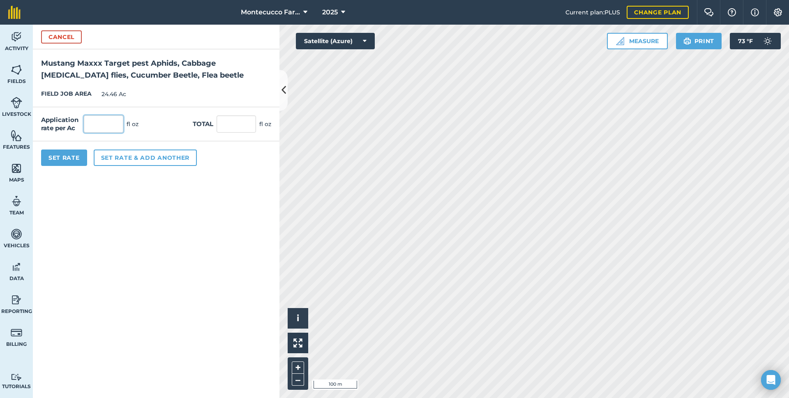
click at [105, 126] on input "text" at bounding box center [103, 123] width 39 height 17
type input "4"
type input "97.84"
click at [74, 156] on button "Set Rate" at bounding box center [64, 157] width 46 height 16
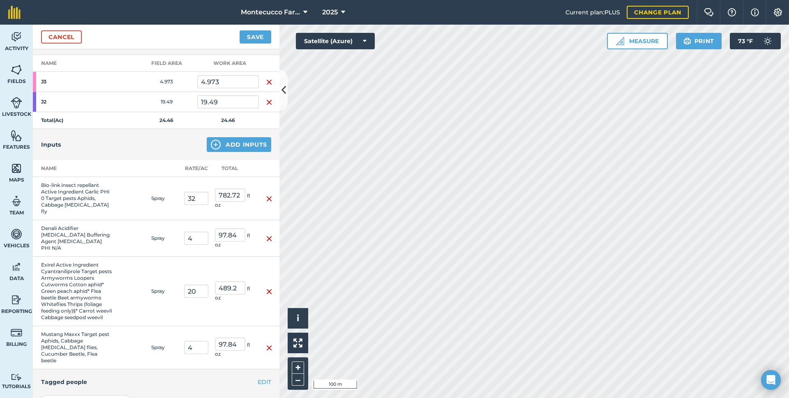
scroll to position [122, 0]
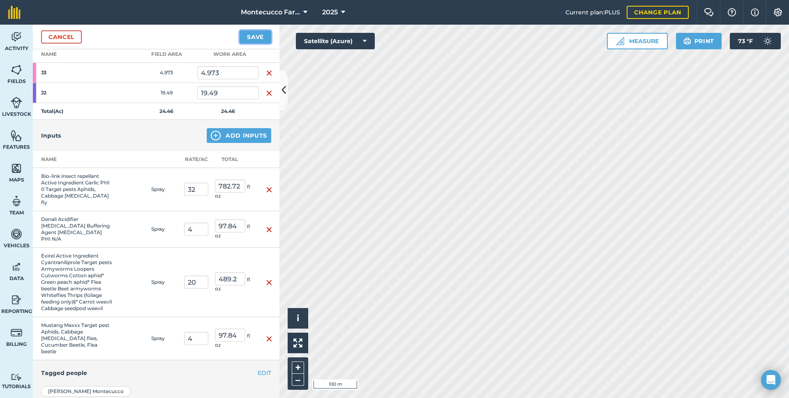
click at [262, 34] on button "Save" at bounding box center [255, 36] width 32 height 13
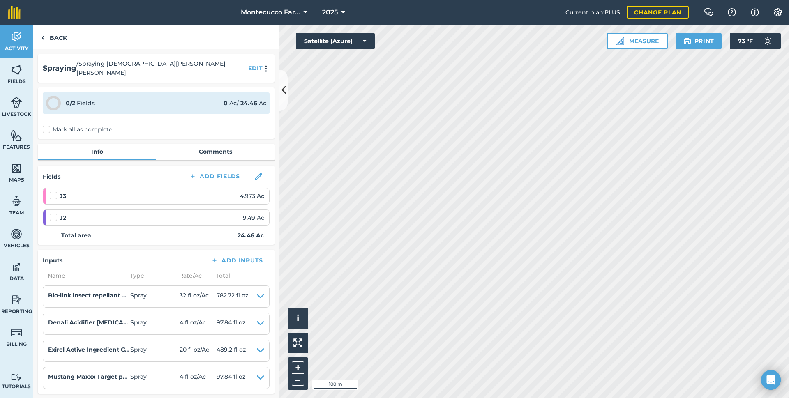
click at [46, 125] on label "Mark all as complete" at bounding box center [77, 129] width 69 height 9
click at [46, 125] on input "Mark all as complete" at bounding box center [45, 127] width 5 height 5
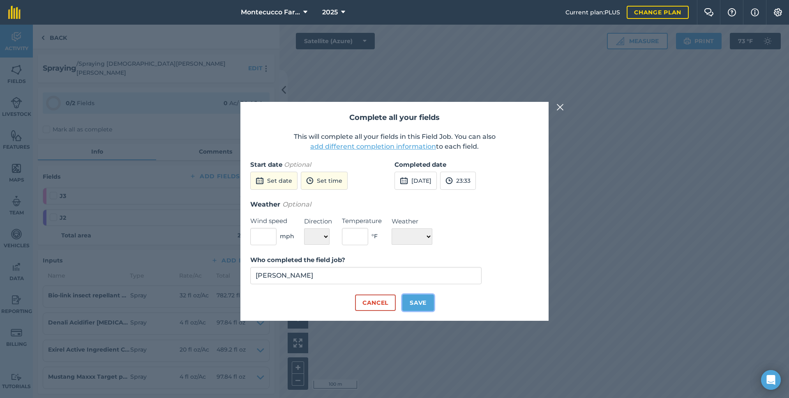
click at [420, 305] on button "Save" at bounding box center [418, 302] width 32 height 16
checkbox input "true"
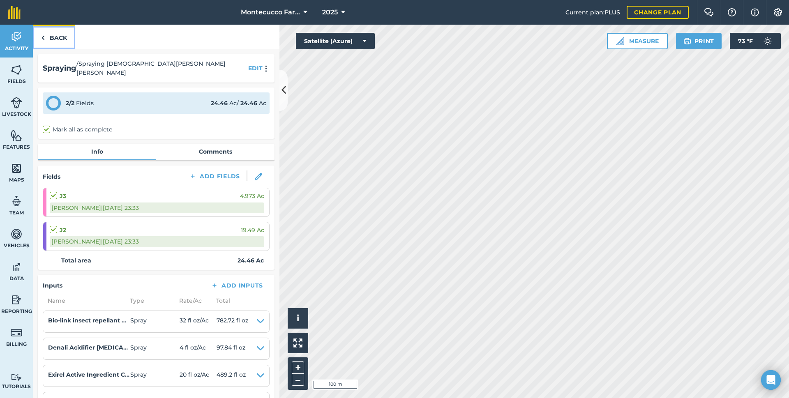
click at [59, 34] on link "Back" at bounding box center [54, 37] width 42 height 24
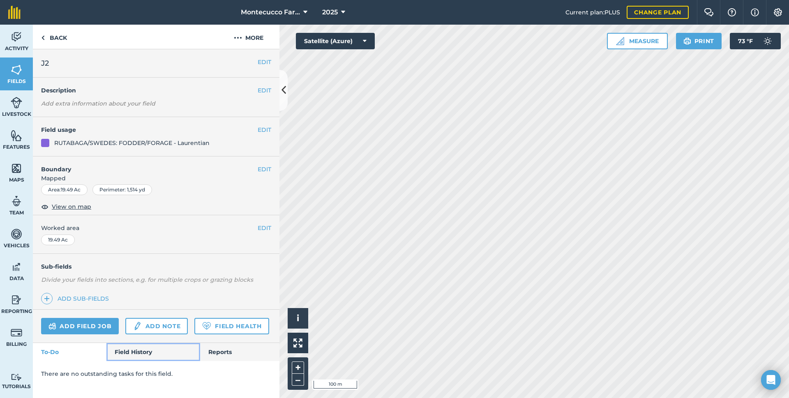
click at [131, 355] on link "Field History" at bounding box center [152, 352] width 93 height 18
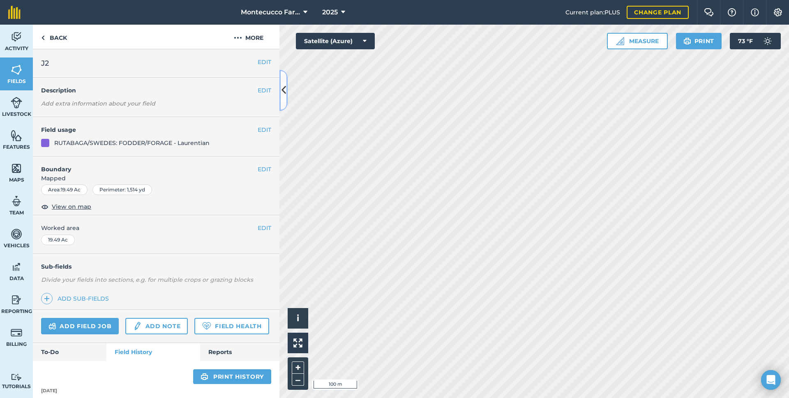
click at [283, 92] on icon at bounding box center [283, 90] width 5 height 14
